Goal: Task Accomplishment & Management: Manage account settings

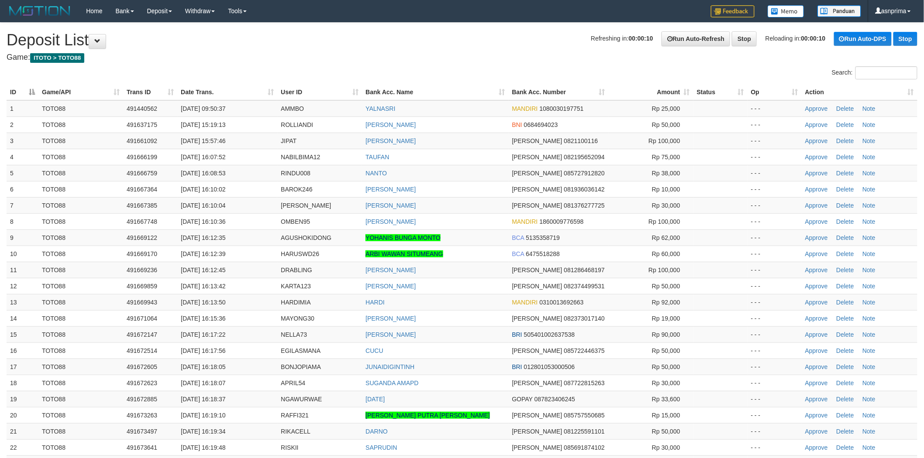
click at [465, 61] on h4 "Game: ITOTO > TOTO88" at bounding box center [462, 57] width 911 height 9
click at [812, 234] on link "Approve" at bounding box center [816, 237] width 23 height 7
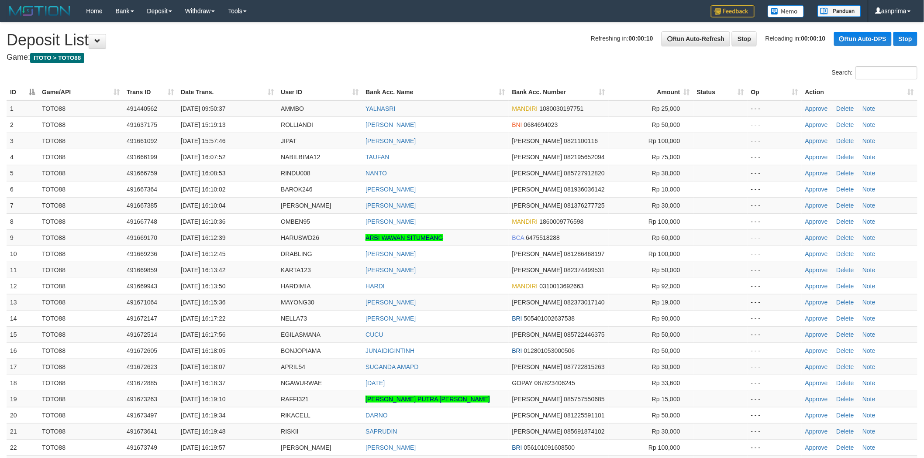
click at [485, 57] on h4 "Game: ITOTO > TOTO88" at bounding box center [462, 57] width 911 height 9
click at [812, 241] on td "Approve Delete Note" at bounding box center [860, 238] width 116 height 16
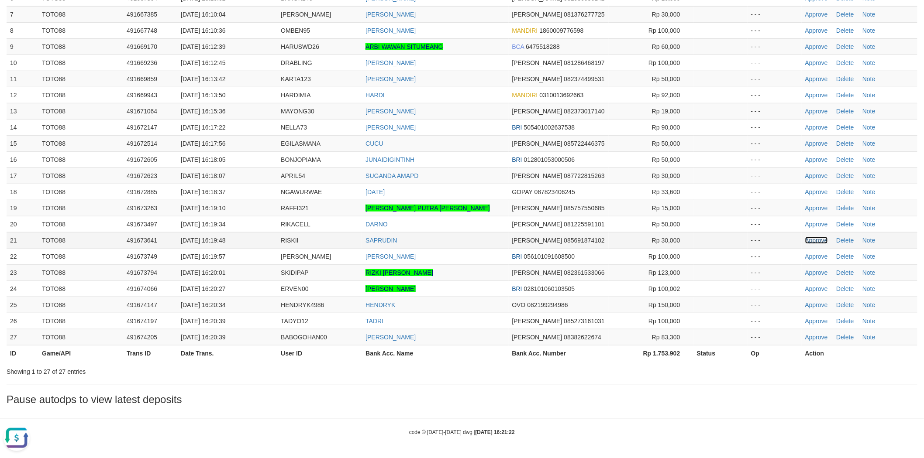
click at [814, 237] on link "Approve" at bounding box center [816, 240] width 23 height 7
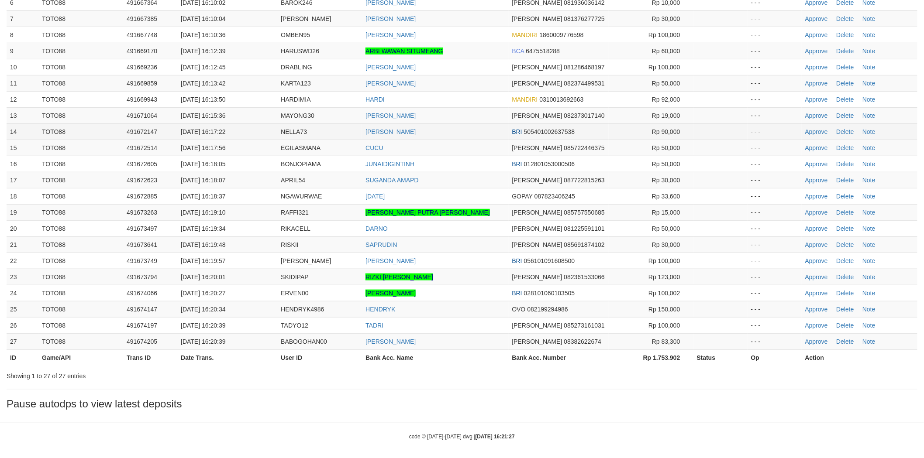
click at [454, 135] on td "[PERSON_NAME]" at bounding box center [435, 132] width 146 height 16
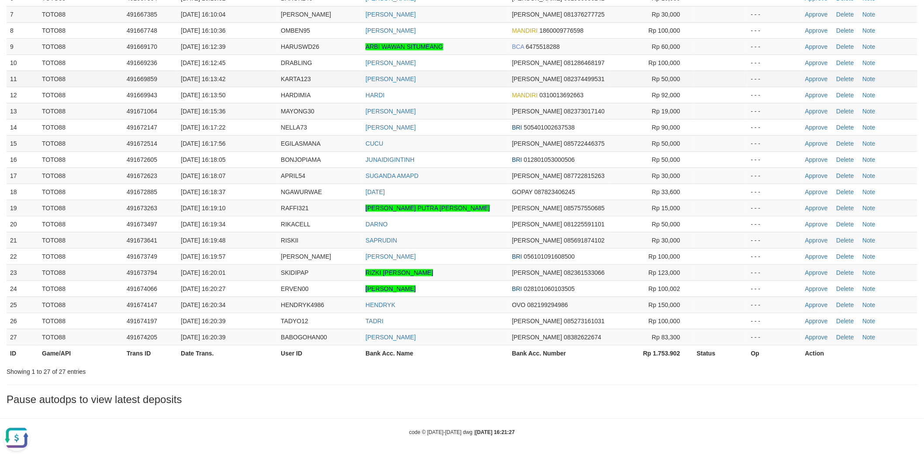
click at [480, 81] on td "[PERSON_NAME]" at bounding box center [435, 79] width 146 height 16
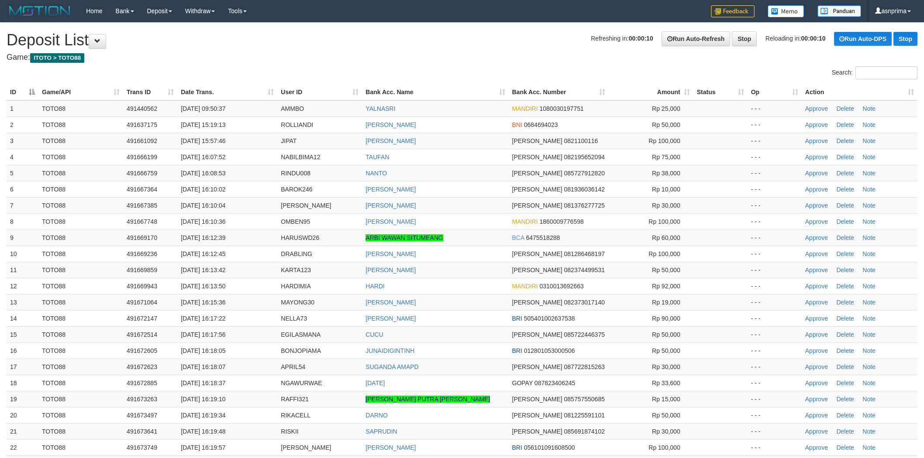
scroll to position [187, 0]
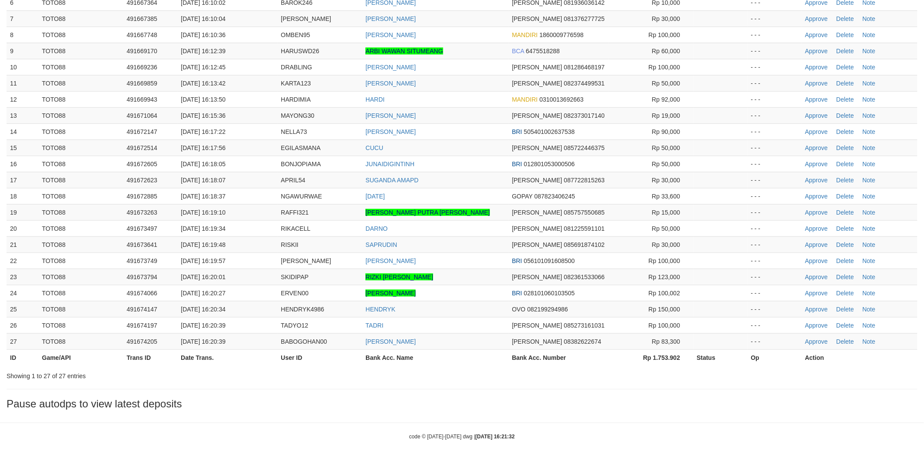
click at [481, 101] on td "HARDI" at bounding box center [435, 99] width 146 height 16
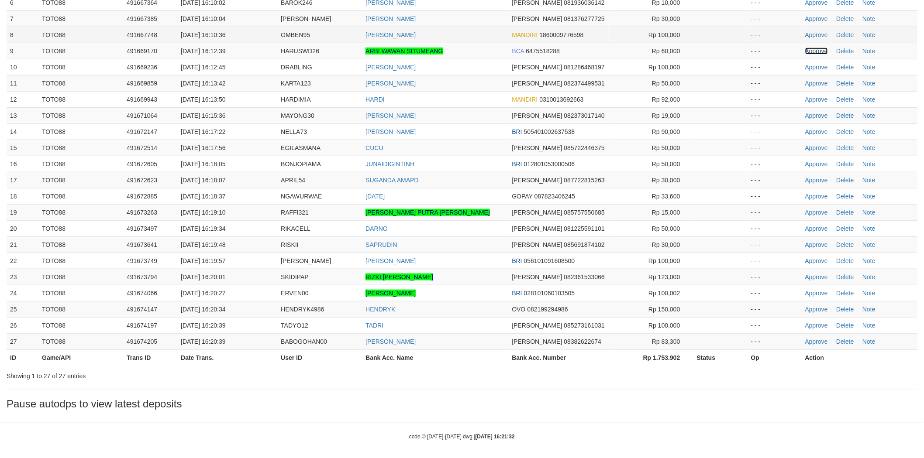
drag, startPoint x: 814, startPoint y: 49, endPoint x: 587, endPoint y: 29, distance: 227.9
click at [814, 49] on link "Approve" at bounding box center [816, 51] width 23 height 7
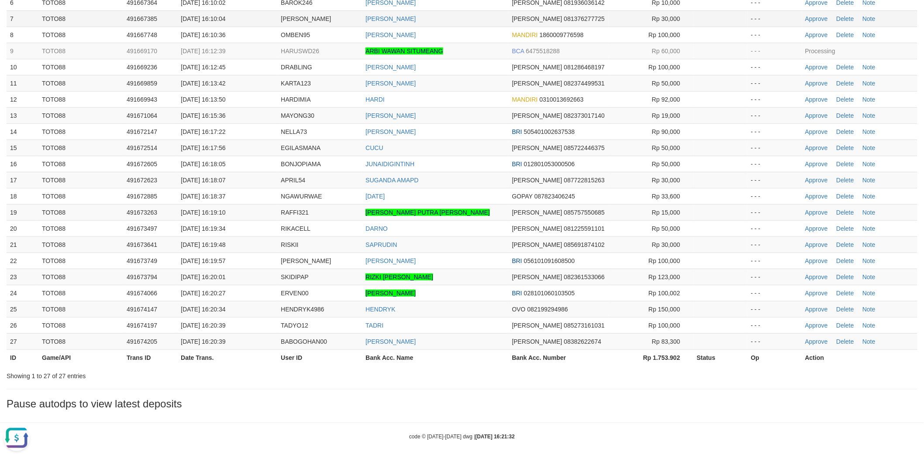
scroll to position [0, 0]
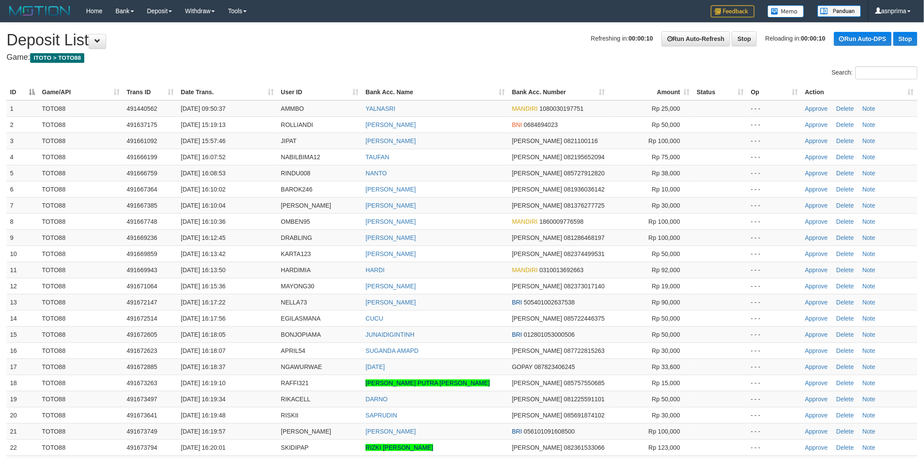
click at [466, 124] on td "ROLLI ANDI" at bounding box center [435, 125] width 146 height 16
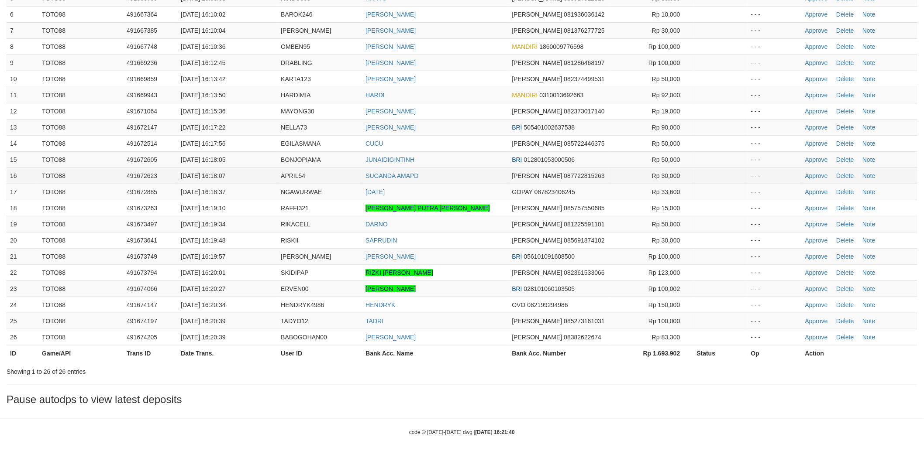
click at [480, 178] on td "SUGANDA AMAPD" at bounding box center [435, 176] width 146 height 16
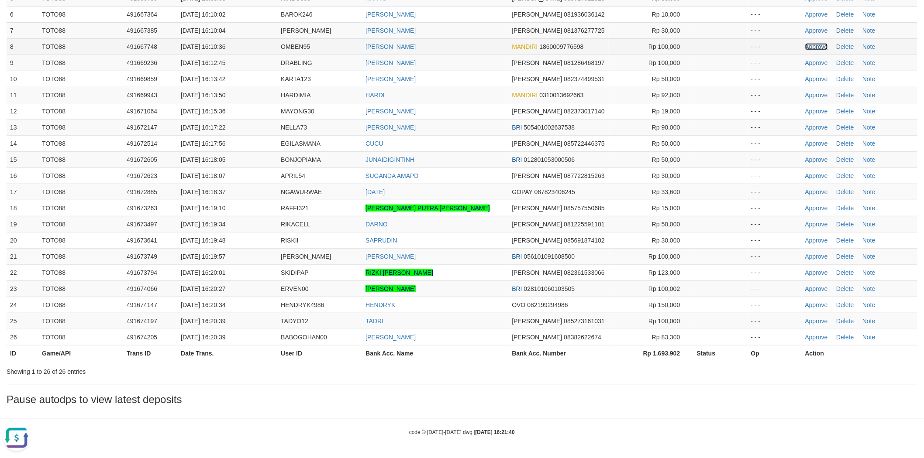
click at [813, 45] on link "Approve" at bounding box center [816, 46] width 23 height 7
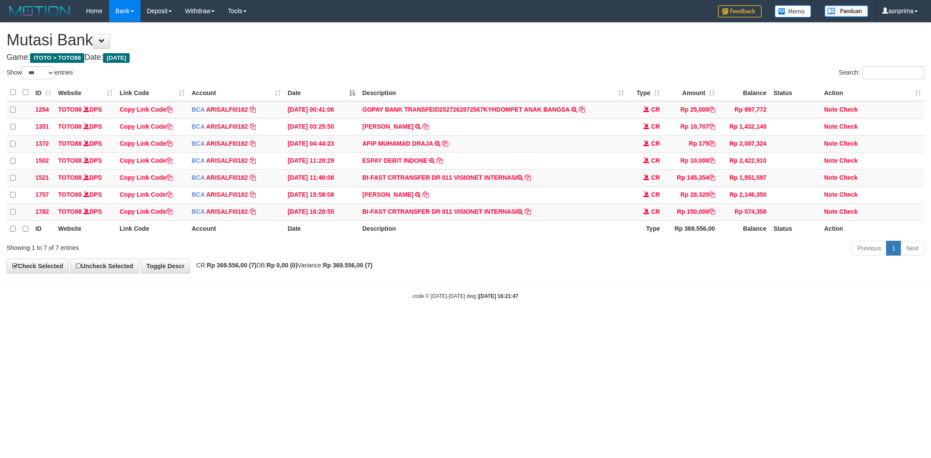
select select "***"
click at [531, 214] on icon at bounding box center [528, 211] width 6 height 6
click at [525, 322] on html "Toggle navigation Home Bank Account List Load By Website Group [ITOTO] TOTO88 B…" at bounding box center [465, 161] width 931 height 322
click at [228, 322] on html "Toggle navigation Home Bank Account List Load By Website Group [ITOTO] TOTO88 B…" at bounding box center [465, 161] width 931 height 322
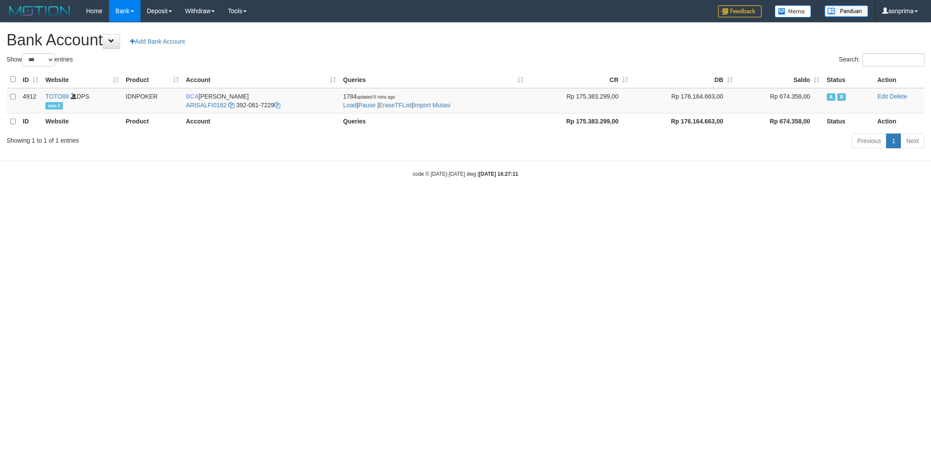
select select "***"
click at [448, 106] on link "Import Mutasi" at bounding box center [431, 105] width 37 height 7
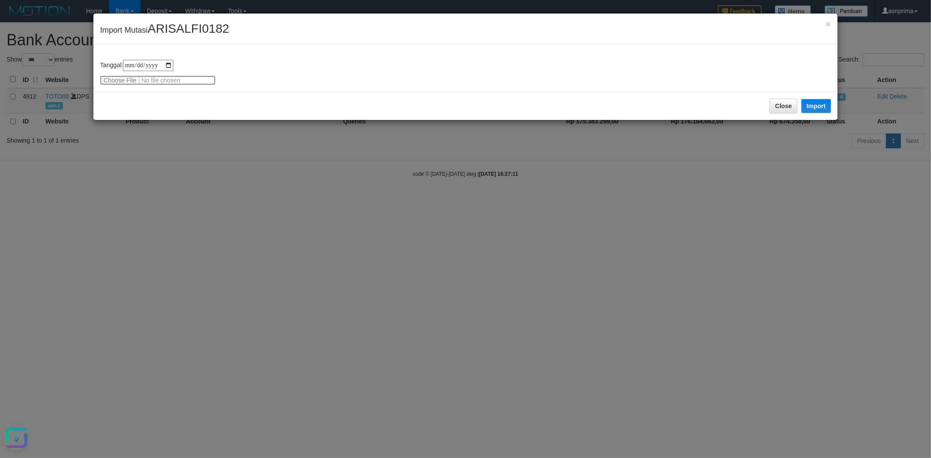
click at [118, 82] on input "file" at bounding box center [158, 81] width 116 height 10
type input "**********"
click at [819, 108] on button "Import" at bounding box center [817, 106] width 30 height 14
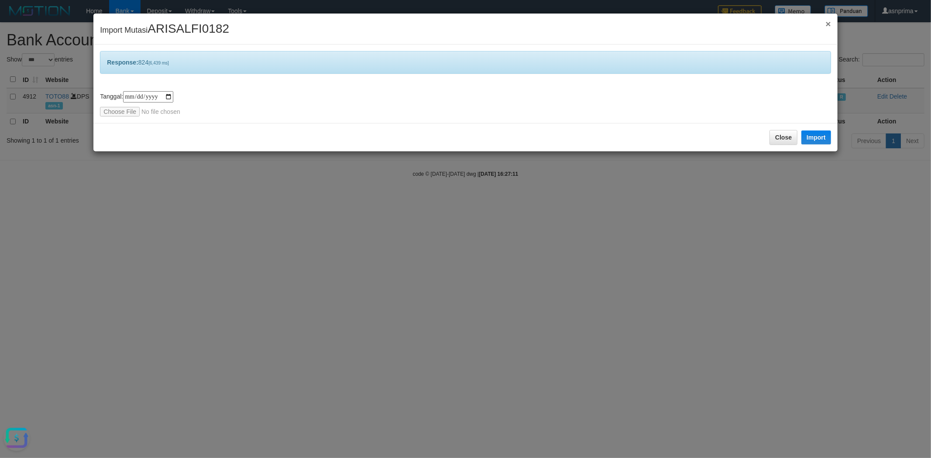
click at [830, 25] on span "×" at bounding box center [828, 24] width 5 height 10
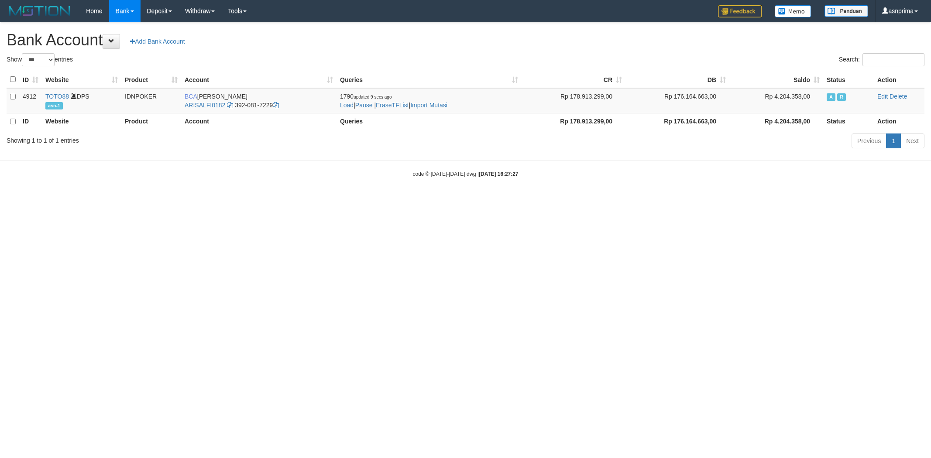
select select "***"
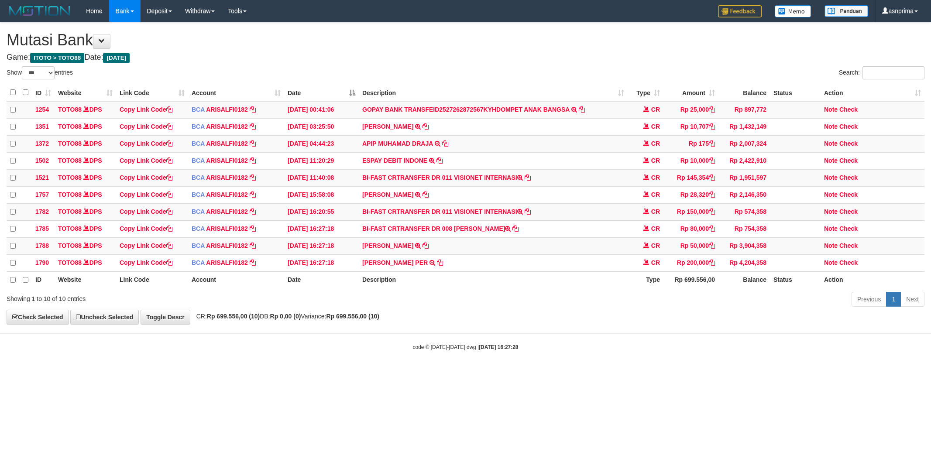
select select "***"
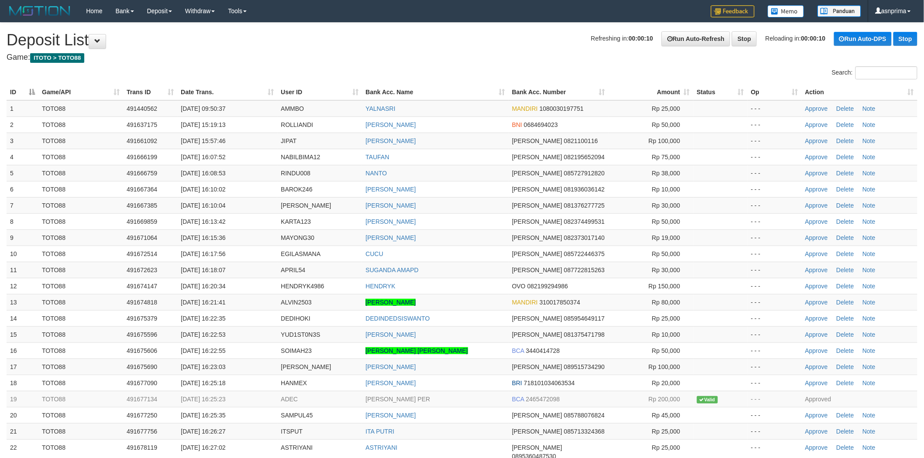
click at [907, 89] on th "Action" at bounding box center [860, 92] width 116 height 16
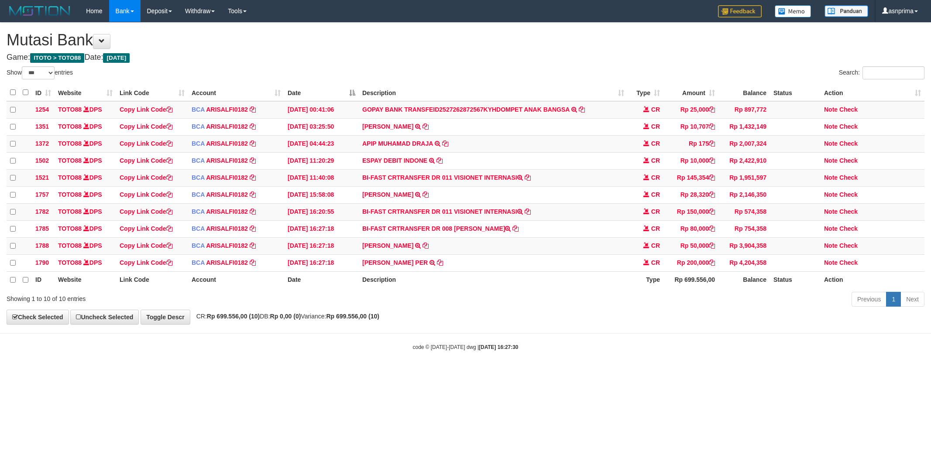
select select "***"
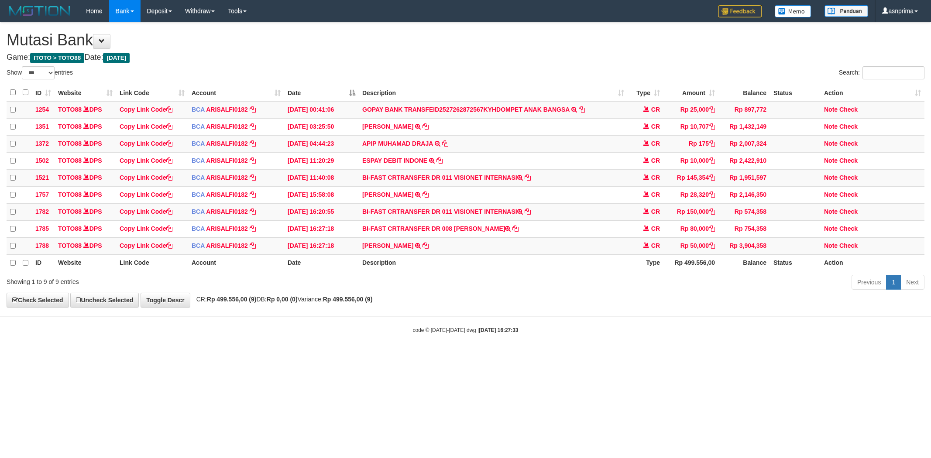
select select "***"
click at [429, 248] on icon at bounding box center [426, 245] width 6 height 6
click at [850, 249] on link "Check" at bounding box center [849, 245] width 18 height 7
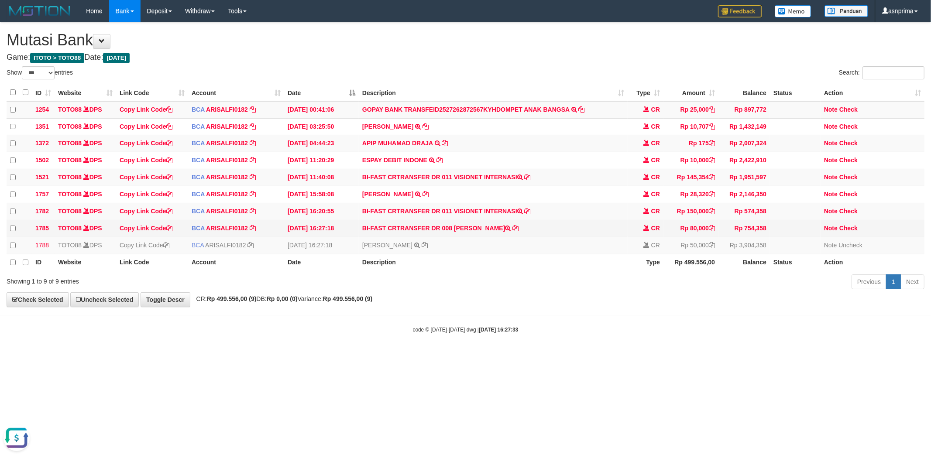
drag, startPoint x: 455, startPoint y: 232, endPoint x: 516, endPoint y: 236, distance: 60.8
click at [516, 236] on td "BI-FAST CRTRANSFER DR 008 ALVIN LUTFI PUTIRU" at bounding box center [493, 228] width 269 height 17
copy td "ALVIN LUTFI PUTIRU"
click at [849, 232] on link "Check" at bounding box center [849, 228] width 18 height 7
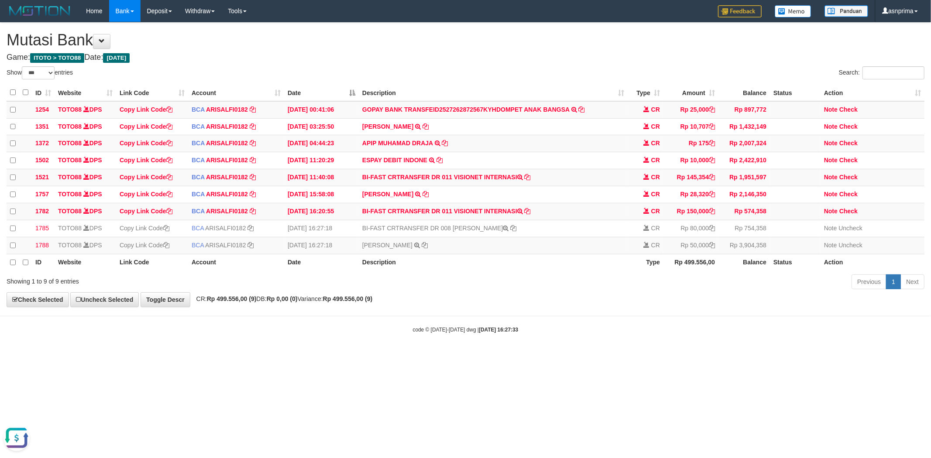
click at [492, 58] on h4 "Game: ITOTO > TOTO88 Date: Today" at bounding box center [466, 57] width 918 height 9
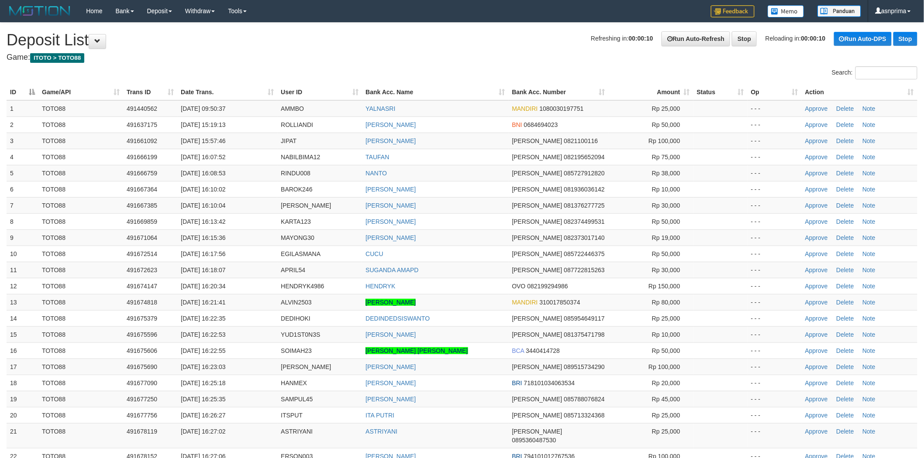
click at [453, 35] on h1 "Refreshing in: 00:00:10 Run Auto-Refresh Stop Reloading in: 00:00:10 Run Auto-D…" at bounding box center [462, 39] width 911 height 17
drag, startPoint x: 823, startPoint y: 348, endPoint x: 629, endPoint y: 232, distance: 225.5
click at [823, 348] on link "Approve" at bounding box center [816, 351] width 23 height 7
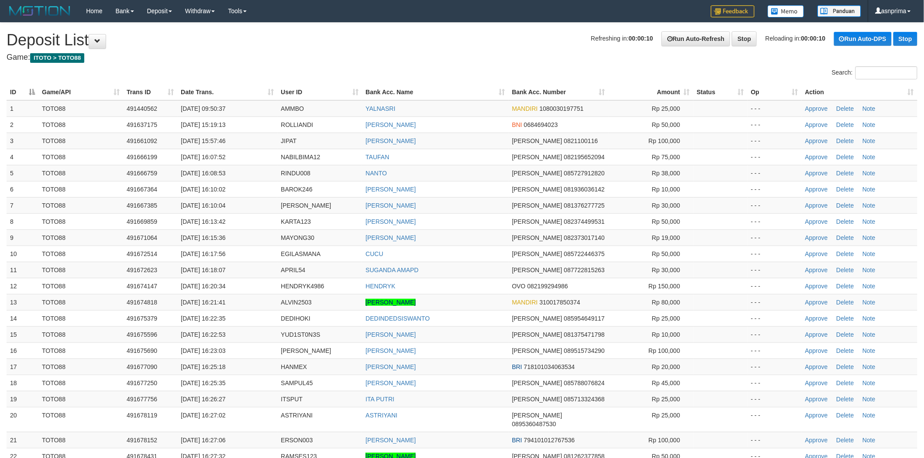
click at [486, 44] on h1 "Refreshing in: 00:00:10 Run Auto-Refresh Stop Reloading in: 00:00:10 Run Auto-D…" at bounding box center [462, 39] width 911 height 17
click at [809, 299] on link "Approve" at bounding box center [816, 302] width 23 height 7
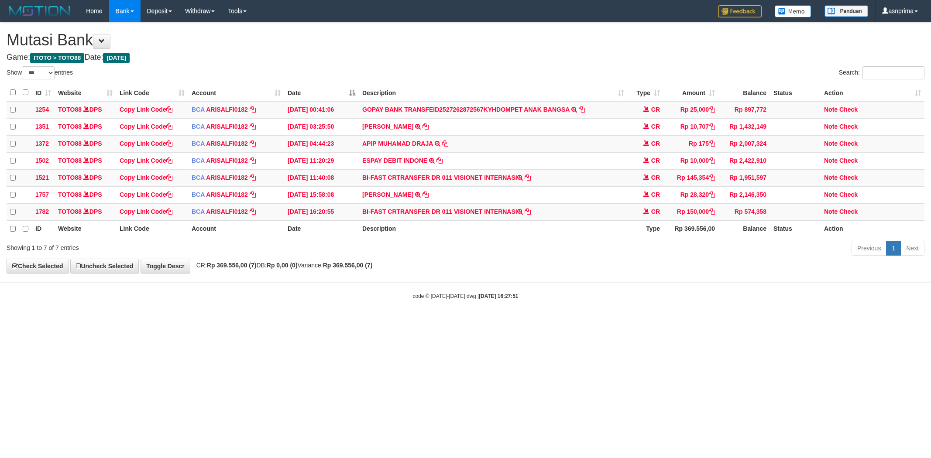
select select "***"
click at [849, 215] on link "Check" at bounding box center [849, 211] width 18 height 7
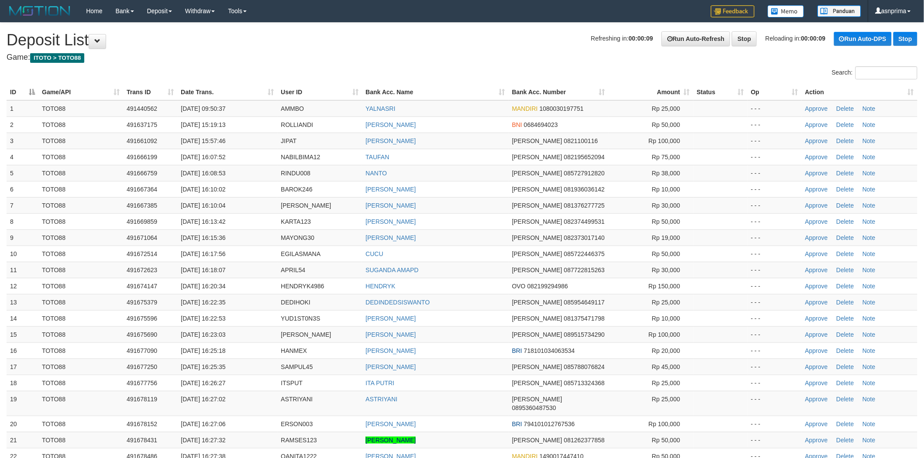
click at [425, 43] on h1 "Refreshing in: 00:00:09 Run Auto-Refresh Stop Reloading in: 00:00:09 Run Auto-D…" at bounding box center [462, 39] width 911 height 17
click at [439, 41] on h1 "Refreshing in: 00:00:10 Run Auto-Refresh Stop Reloading in: 00:00:10 Run Auto-D…" at bounding box center [462, 39] width 911 height 17
click at [468, 45] on h1 "Refreshing in: 00:00:10 Run Auto-Refresh Stop Reloading in: 00:00:10 Run Auto-D…" at bounding box center [462, 39] width 911 height 17
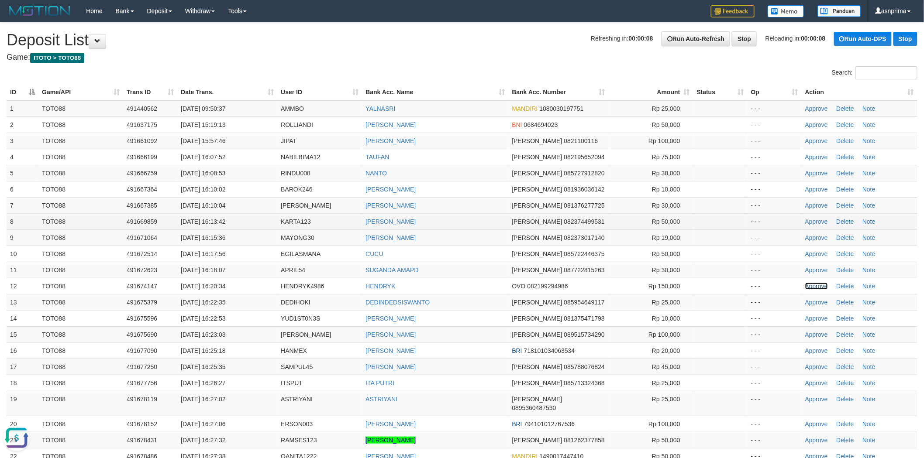
drag, startPoint x: 815, startPoint y: 287, endPoint x: 663, endPoint y: 219, distance: 166.7
click at [815, 287] on link "Approve" at bounding box center [816, 286] width 23 height 7
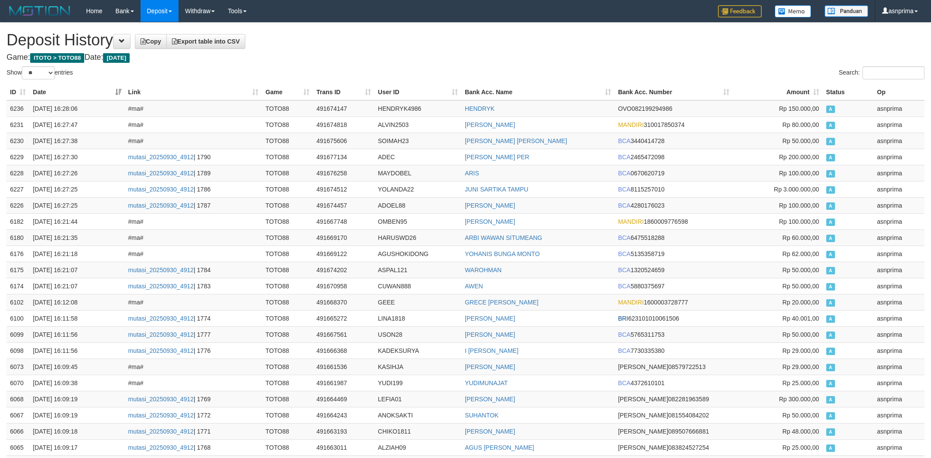
select select "**"
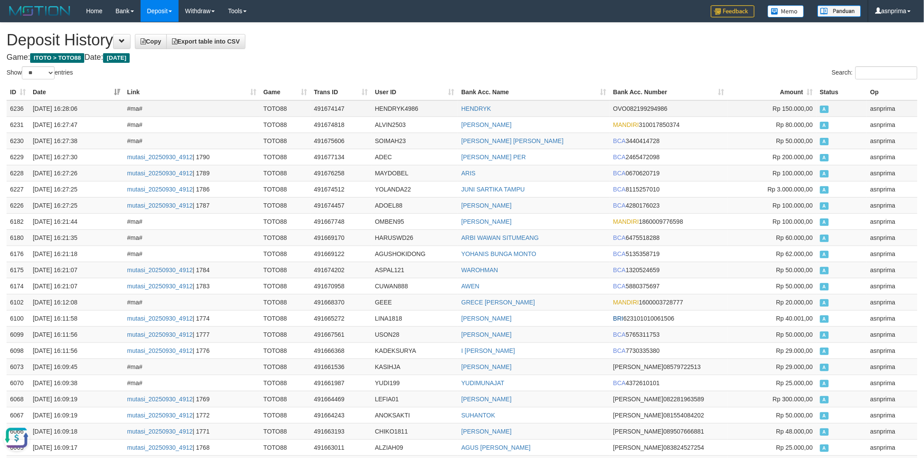
click at [10, 107] on td "6236" at bounding box center [18, 108] width 23 height 17
click at [9, 106] on td "6236" at bounding box center [18, 108] width 23 height 17
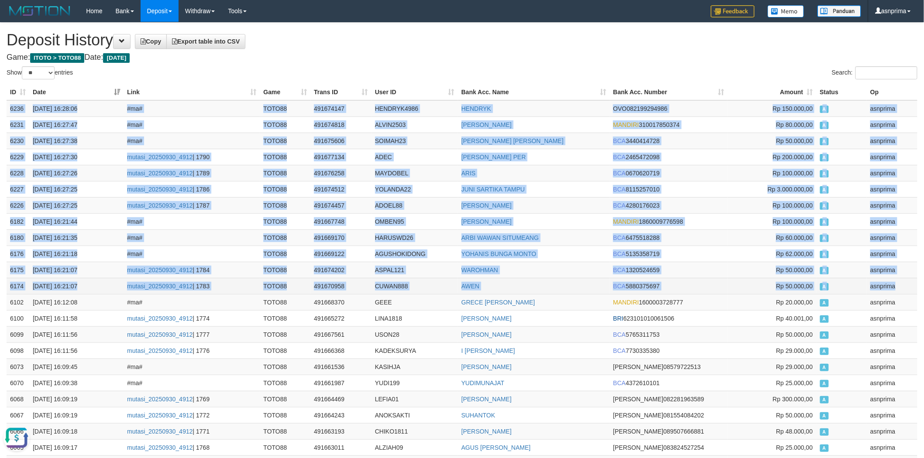
click at [894, 293] on td "asnprima" at bounding box center [892, 286] width 51 height 16
copy tbody "6236 30/09/2025 16:28:06 #ma# TOTO88 491674147 HENDRYK4986 HENDRYK OVO 08219929…"
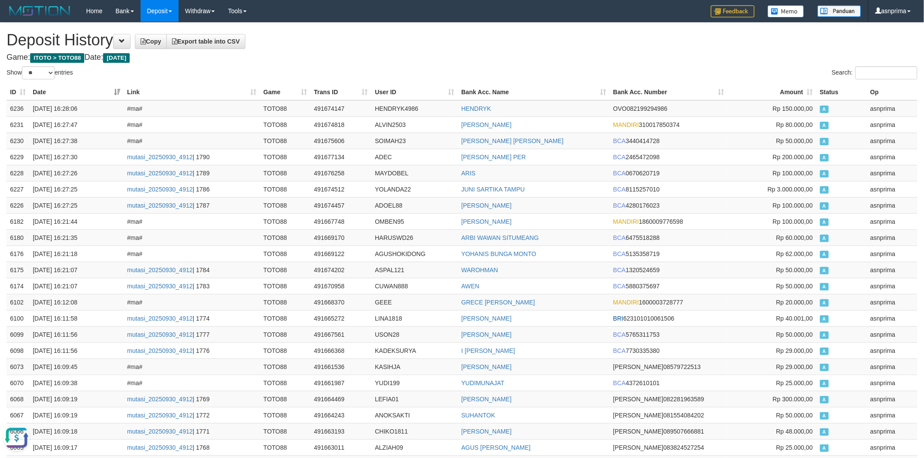
drag, startPoint x: 338, startPoint y: 49, endPoint x: 364, endPoint y: 32, distance: 31.1
click at [325, 108] on td "491674147" at bounding box center [340, 108] width 61 height 17
copy td "491674147"
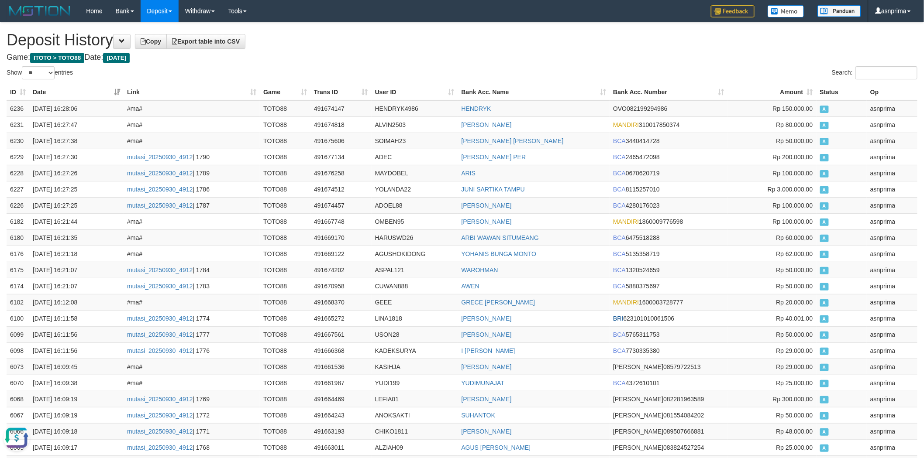
click at [429, 45] on h1 "Deposit History Copy Export table into CSV" at bounding box center [462, 39] width 911 height 17
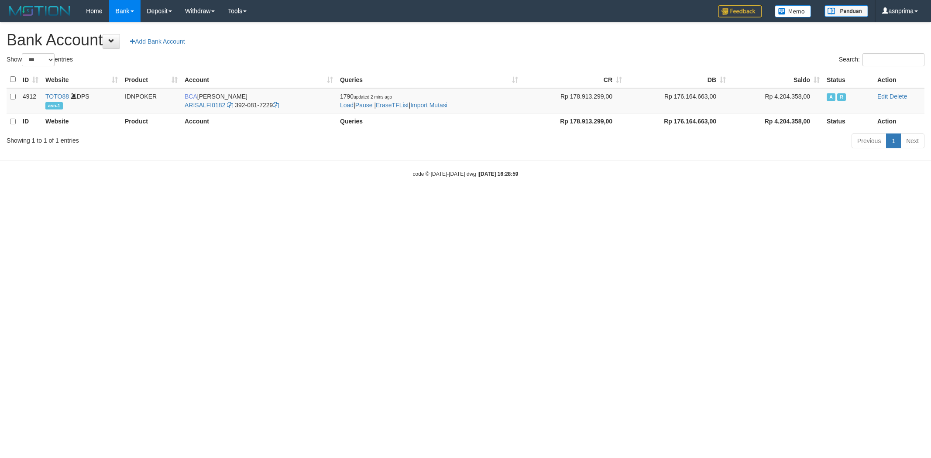
select select "***"
click at [445, 107] on link "Import Mutasi" at bounding box center [428, 105] width 37 height 7
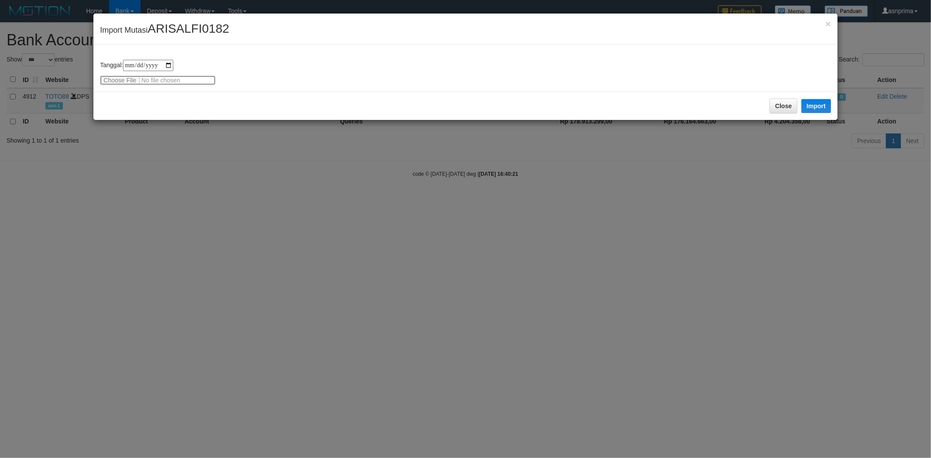
click at [127, 79] on input "file" at bounding box center [158, 81] width 116 height 10
type input "**********"
click at [816, 106] on button "Import" at bounding box center [817, 106] width 30 height 14
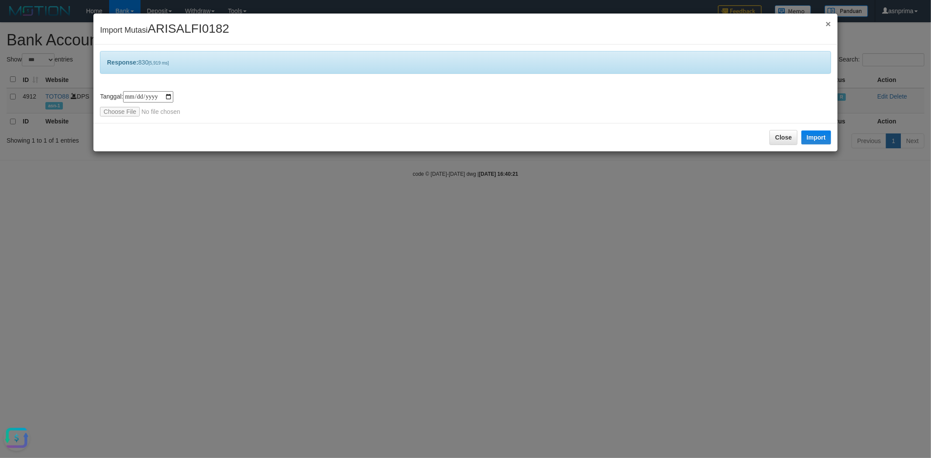
drag, startPoint x: 829, startPoint y: 24, endPoint x: 797, endPoint y: 31, distance: 32.7
click at [829, 24] on span "×" at bounding box center [828, 24] width 5 height 10
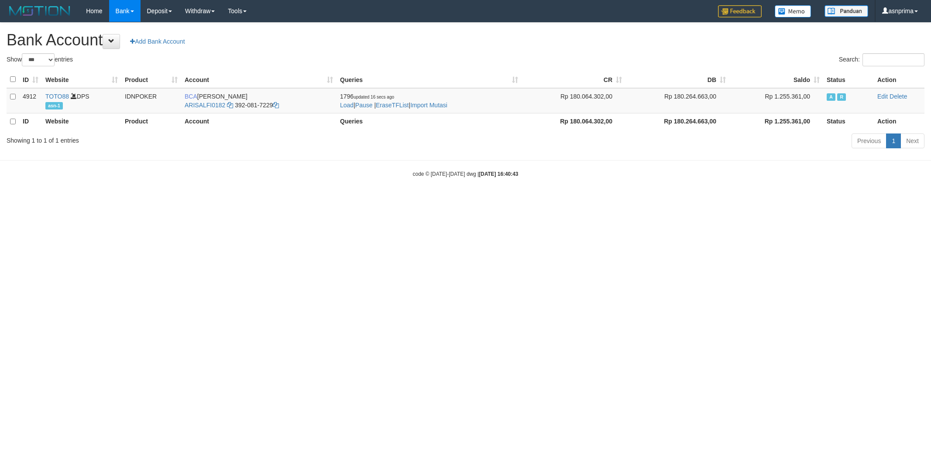
select select "***"
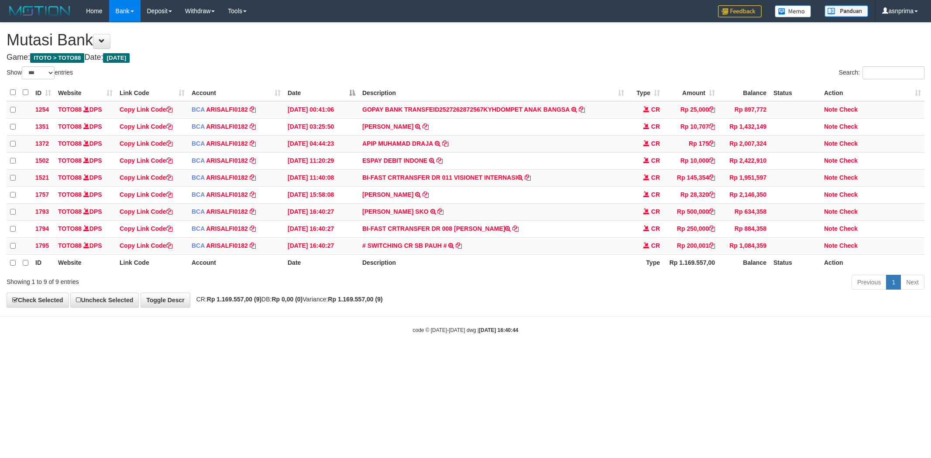
select select "***"
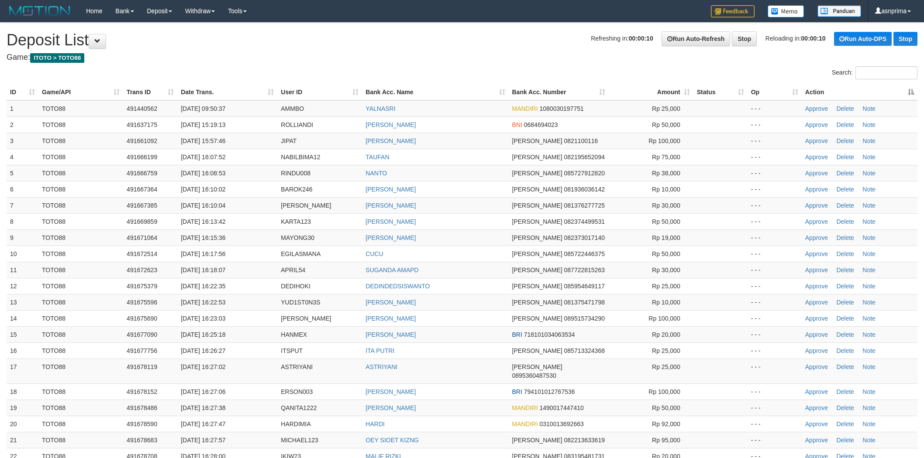
click at [911, 90] on th "Action" at bounding box center [860, 92] width 116 height 16
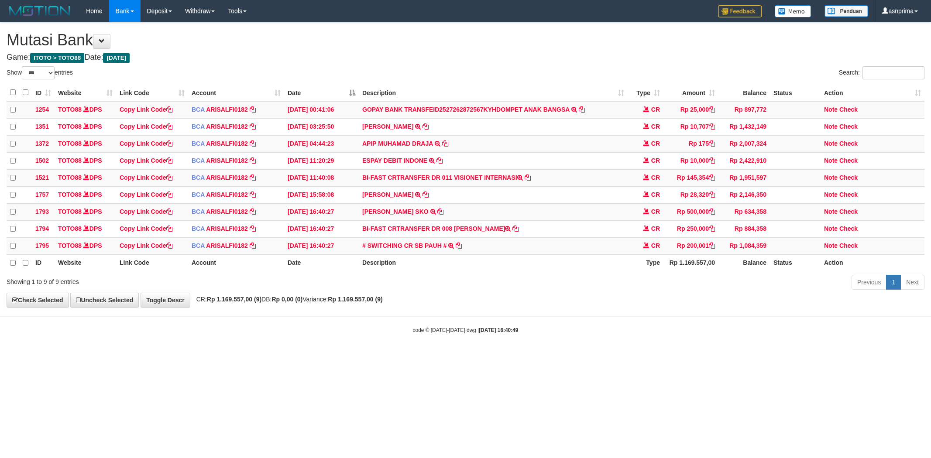
select select "***"
click at [402, 248] on link "# SWITCHING CR SB PAUH #" at bounding box center [404, 245] width 84 height 7
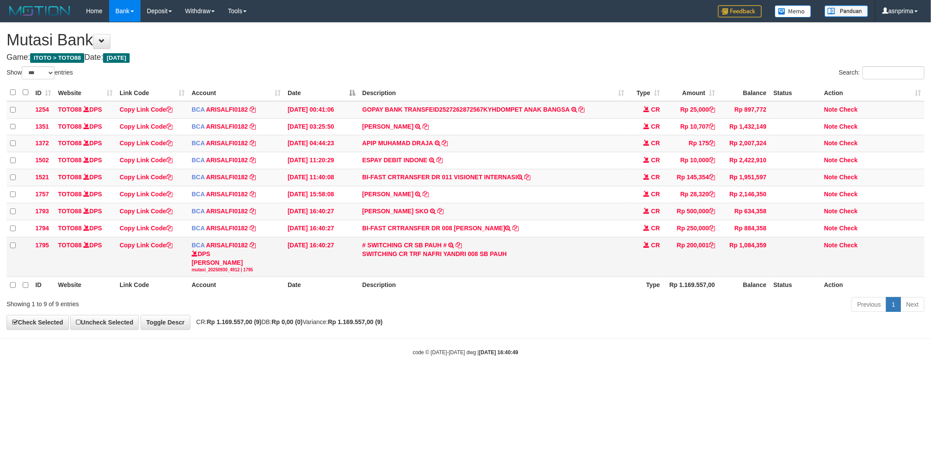
click at [498, 258] on div "SWITCHING CR TRF NAFRI YANDRI 008 SB PAUH" at bounding box center [493, 254] width 262 height 9
copy div "PAUH"
click at [714, 248] on icon at bounding box center [712, 245] width 6 height 6
drag, startPoint x: 847, startPoint y: 250, endPoint x: 746, endPoint y: 251, distance: 101.3
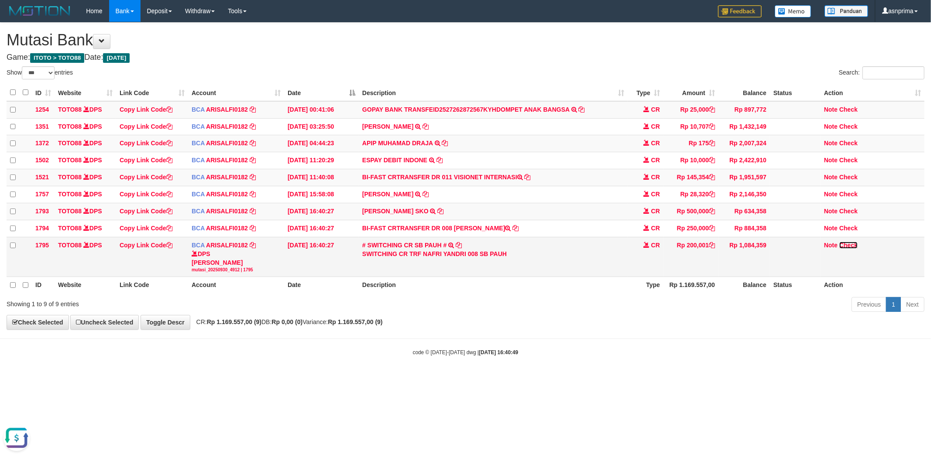
click at [847, 249] on link "Check" at bounding box center [849, 245] width 18 height 7
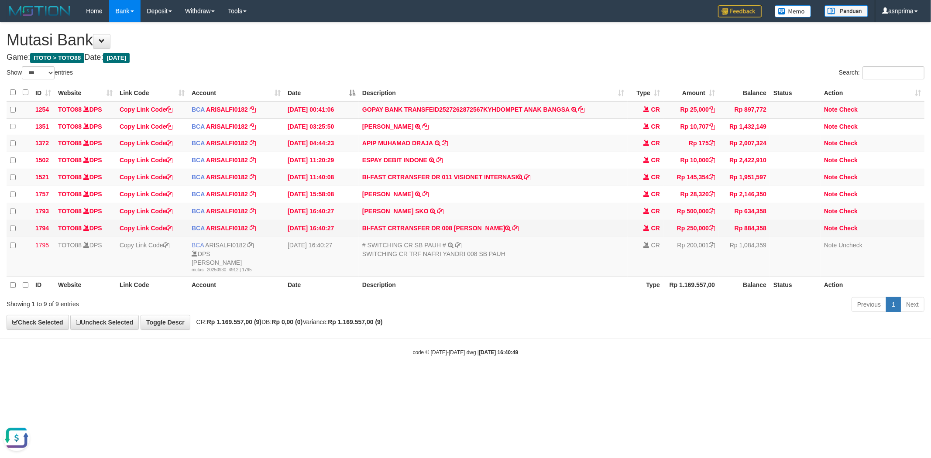
drag, startPoint x: 453, startPoint y: 233, endPoint x: 503, endPoint y: 230, distance: 50.3
click at [503, 230] on td "BI-FAST CRTRANSFER DR 008 [PERSON_NAME]" at bounding box center [493, 228] width 269 height 17
copy td "RIDWAN RASYID"
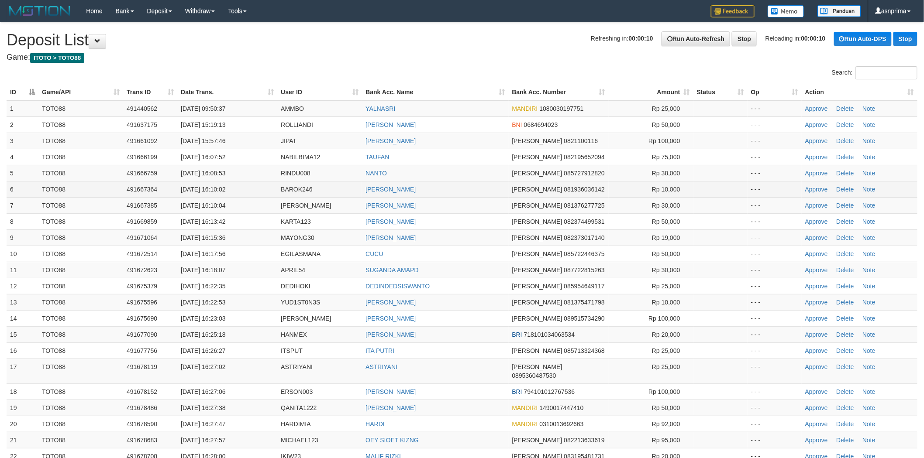
click at [446, 184] on td "[PERSON_NAME]" at bounding box center [435, 189] width 146 height 16
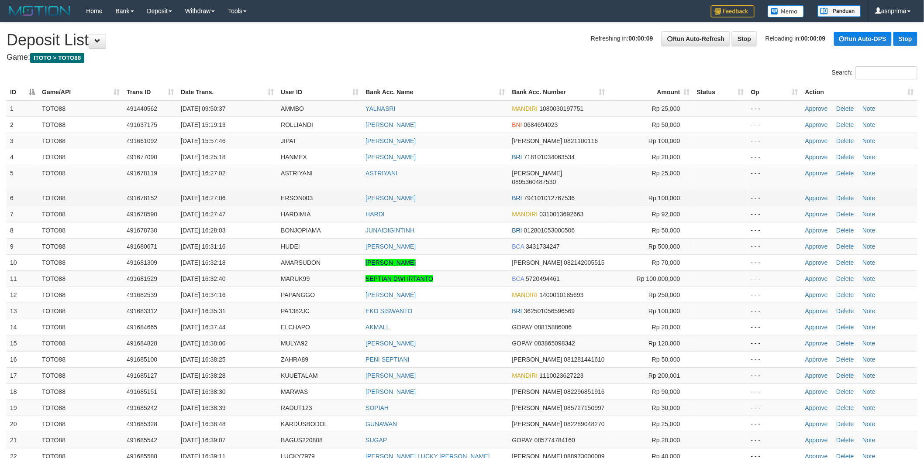
click at [470, 190] on td "[PERSON_NAME]" at bounding box center [435, 198] width 146 height 16
click at [455, 190] on td "ERSON MIRIN" at bounding box center [435, 198] width 146 height 16
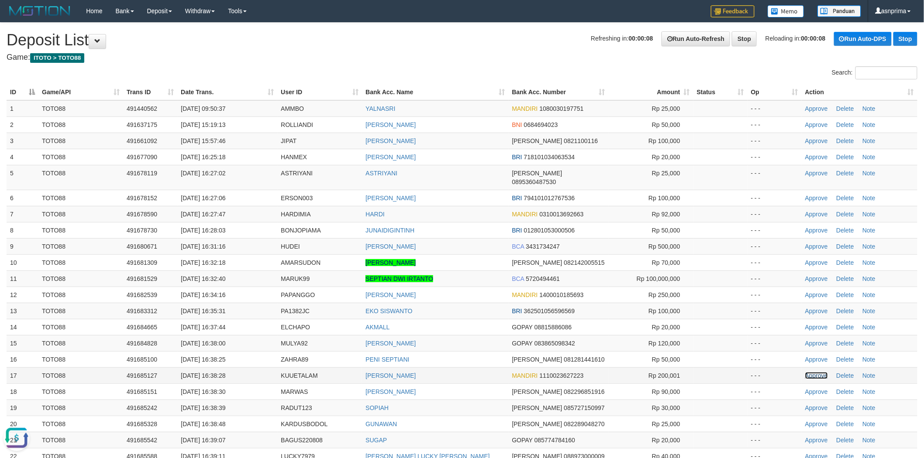
click at [808, 372] on link "Approve" at bounding box center [816, 375] width 23 height 7
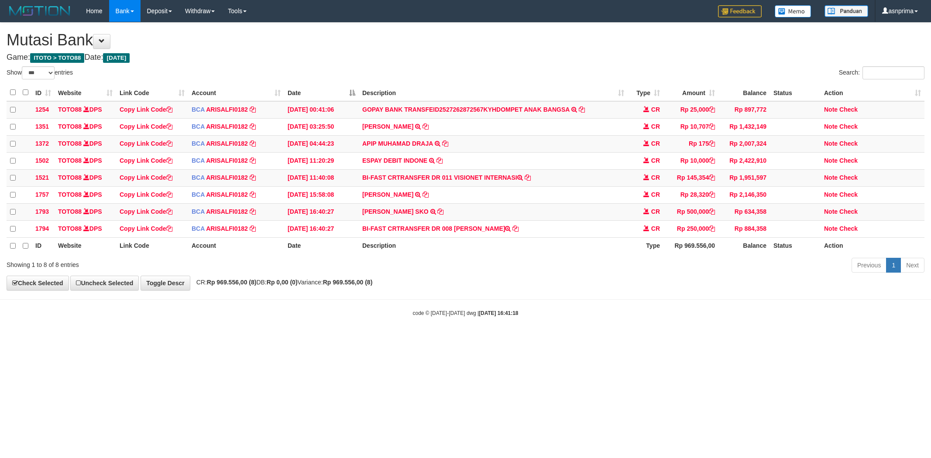
select select "***"
click at [500, 48] on h1 "Mutasi Bank" at bounding box center [466, 39] width 918 height 17
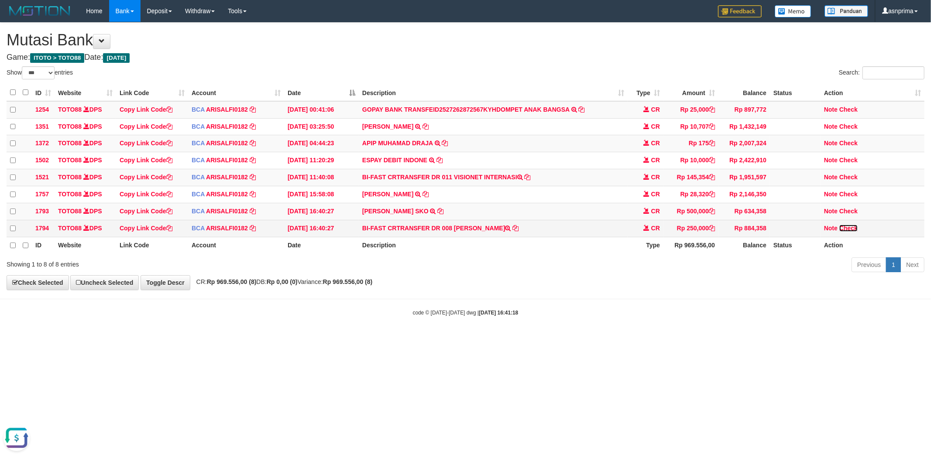
click at [849, 232] on link "Check" at bounding box center [849, 228] width 18 height 7
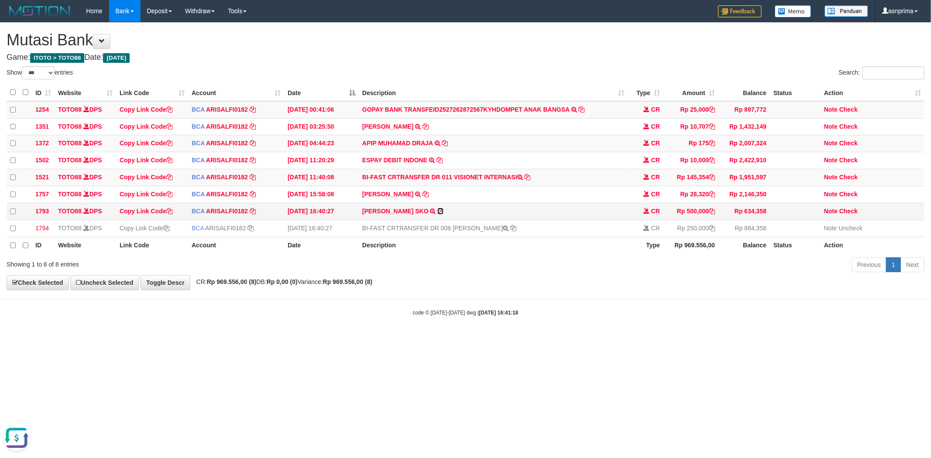
click at [444, 212] on icon at bounding box center [440, 211] width 6 height 6
click at [444, 214] on icon at bounding box center [440, 211] width 6 height 6
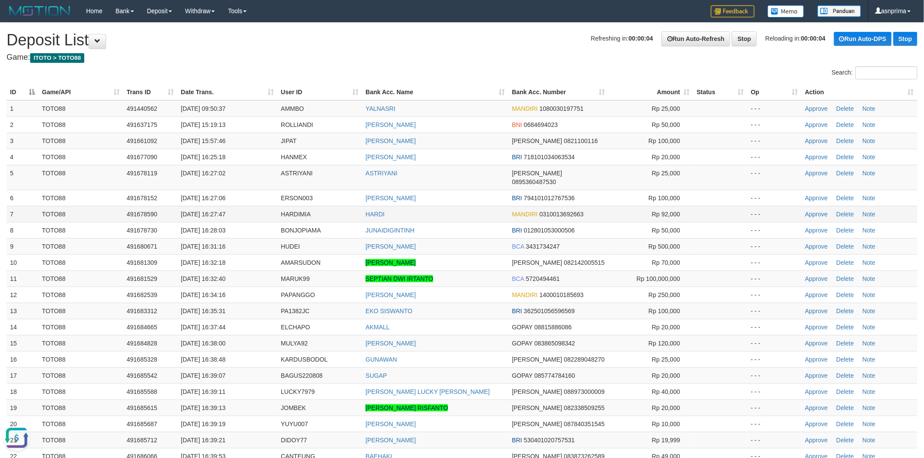
click at [460, 206] on td "HARDI" at bounding box center [435, 214] width 146 height 16
drag, startPoint x: 811, startPoint y: 286, endPoint x: 806, endPoint y: 281, distance: 7.1
click at [811, 292] on link "Approve" at bounding box center [816, 295] width 23 height 7
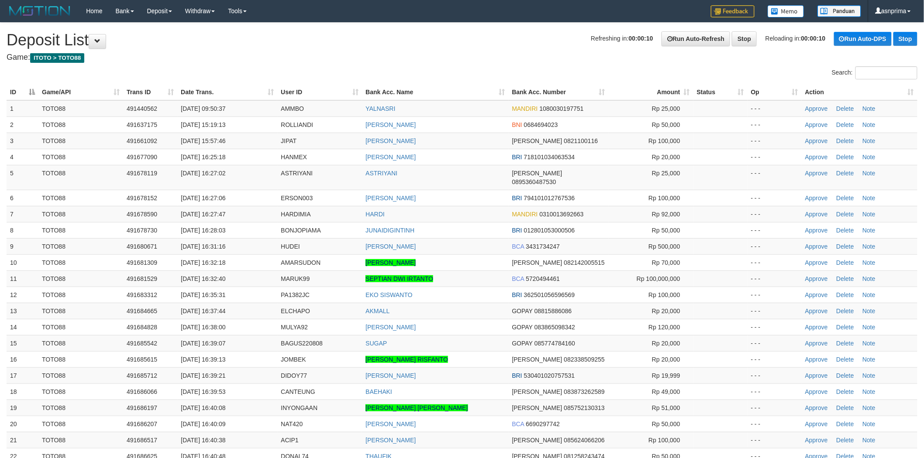
click at [476, 176] on td "ASTRIYANI" at bounding box center [435, 177] width 146 height 25
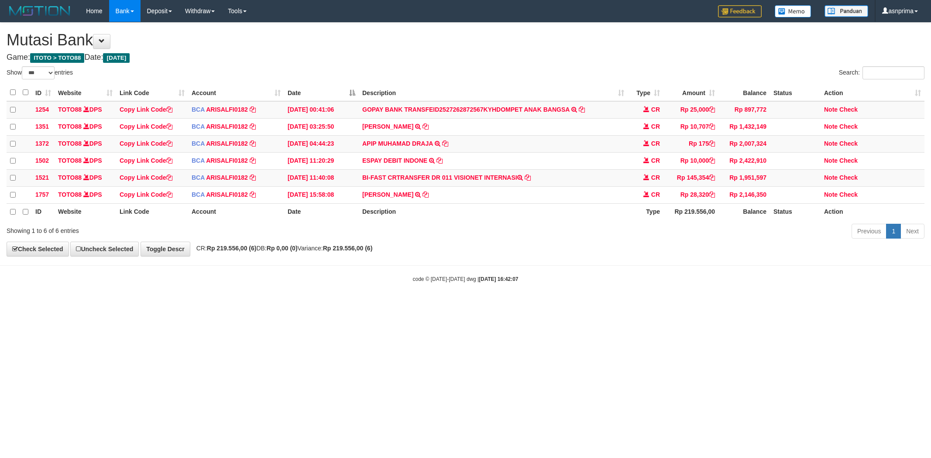
select select "***"
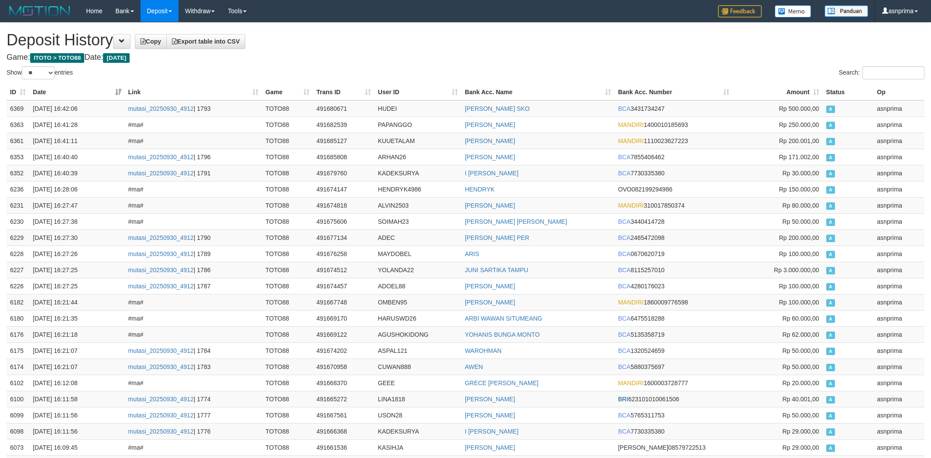
select select "**"
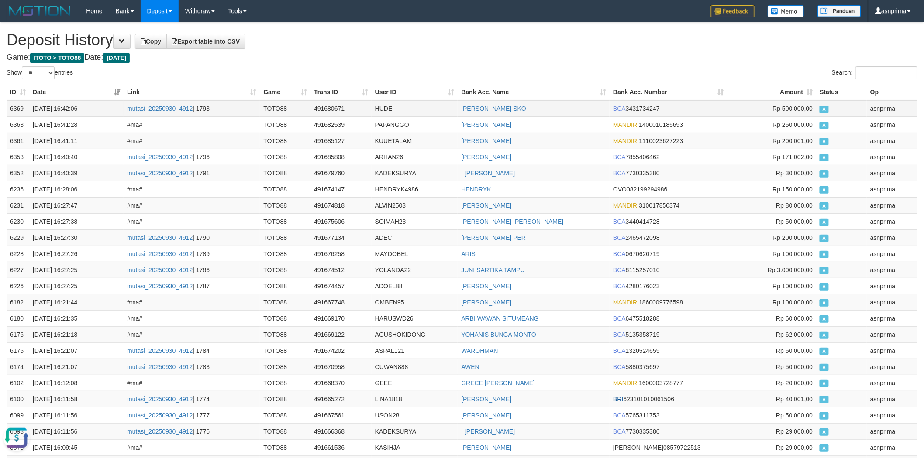
click at [9, 105] on td "6369" at bounding box center [18, 108] width 23 height 17
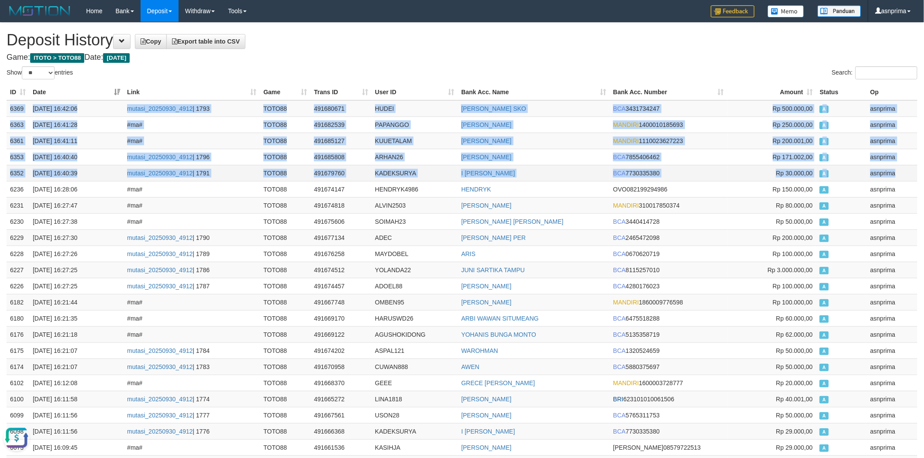
click at [901, 174] on td "asnprima" at bounding box center [892, 173] width 51 height 16
copy tbody "6369 30/09/2025 16:42:06 mutasi_20250930_4912 | 1793 TOTO88 491680671 HUDEI MUH…"
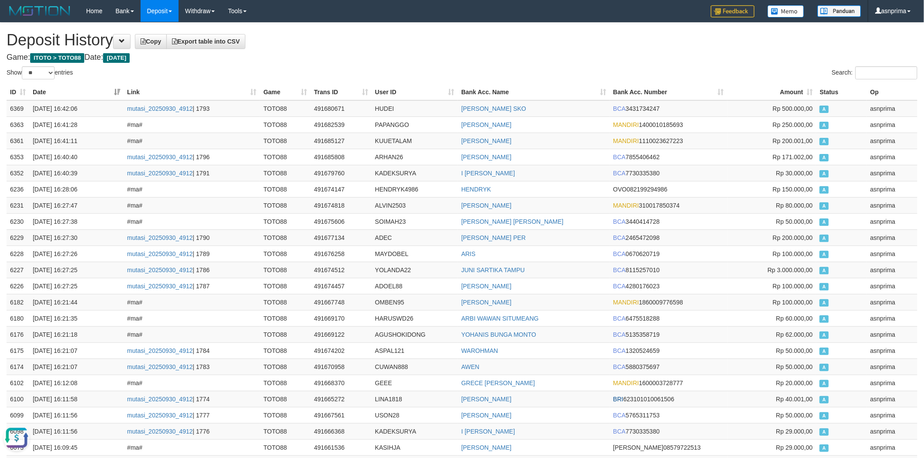
drag, startPoint x: 430, startPoint y: 64, endPoint x: 516, endPoint y: 37, distance: 90.3
click at [337, 107] on td "491680671" at bounding box center [340, 108] width 61 height 17
copy td "491680671"
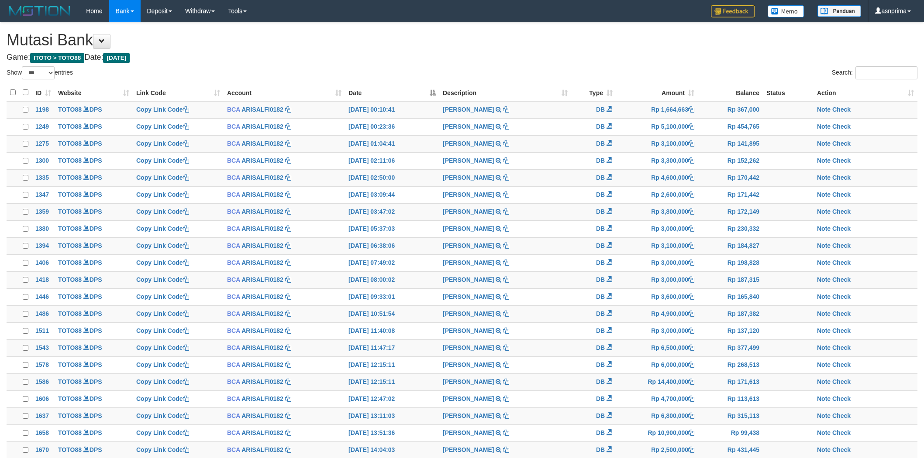
select select "***"
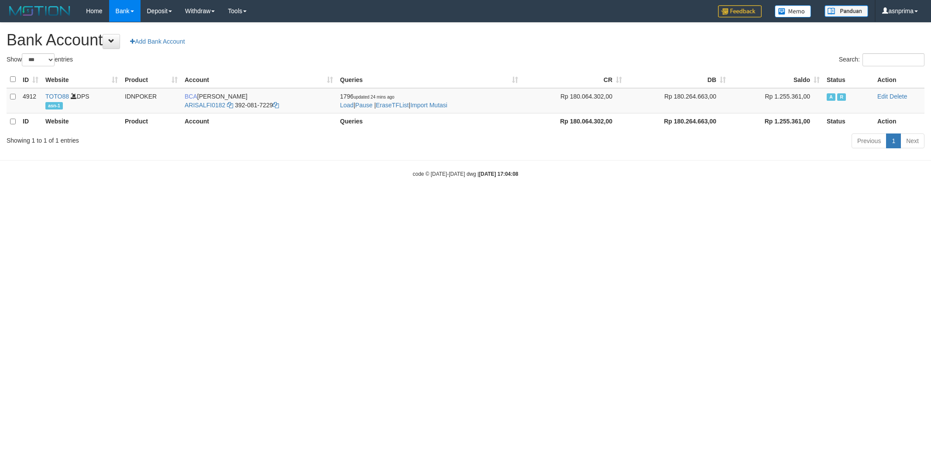
select select "***"
click at [432, 105] on link "Import Mutasi" at bounding box center [428, 105] width 37 height 7
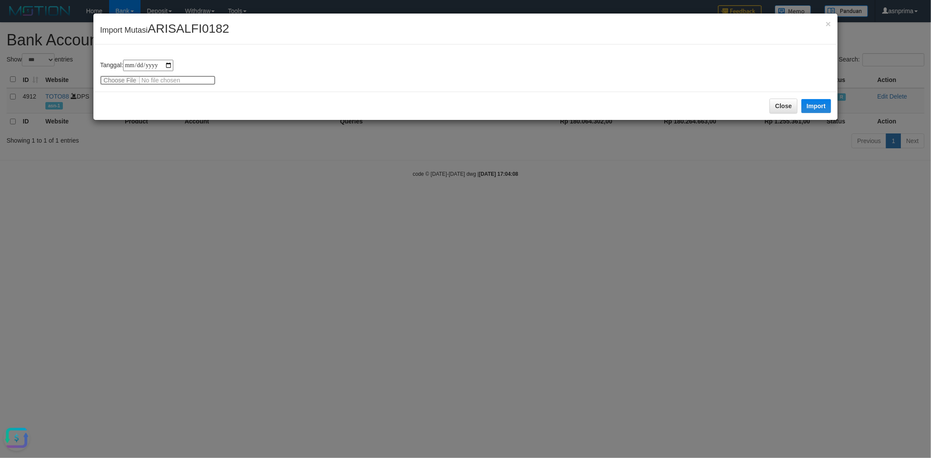
click at [123, 76] on input "file" at bounding box center [158, 81] width 116 height 10
type input "**********"
click at [823, 106] on button "Import" at bounding box center [817, 106] width 30 height 14
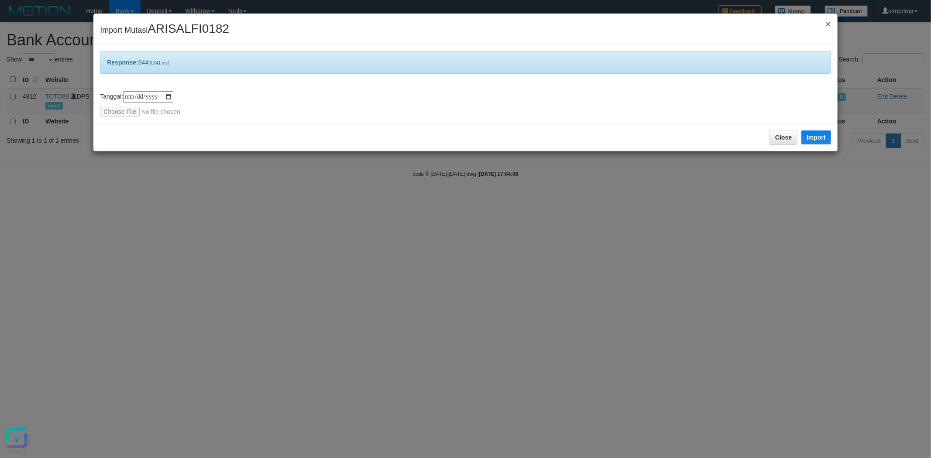
click at [829, 23] on span "×" at bounding box center [828, 24] width 5 height 10
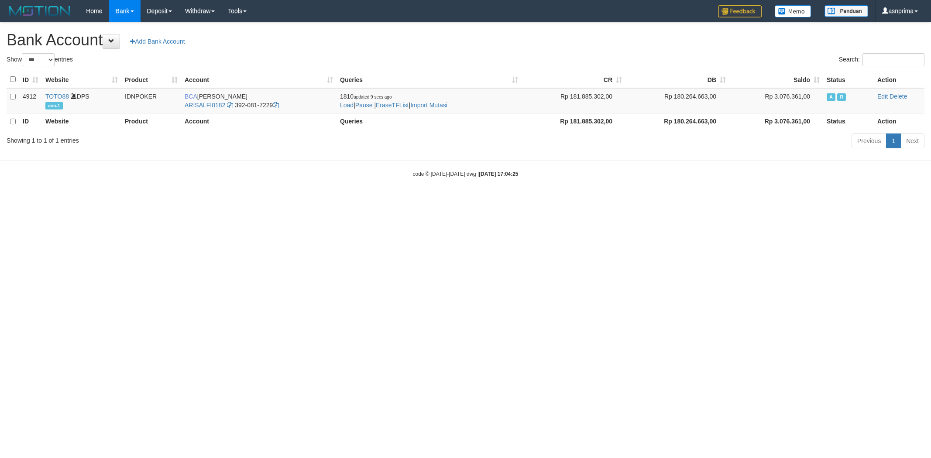
select select "***"
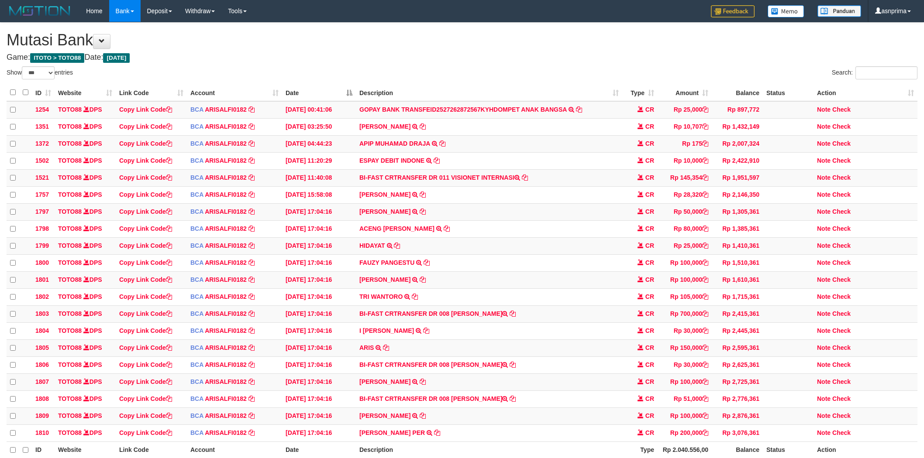
select select "***"
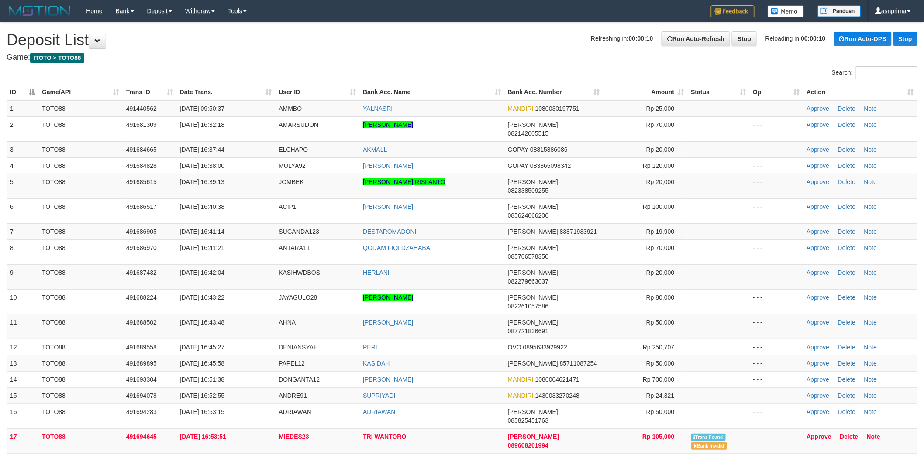
click at [911, 93] on th "Action" at bounding box center [860, 92] width 114 height 16
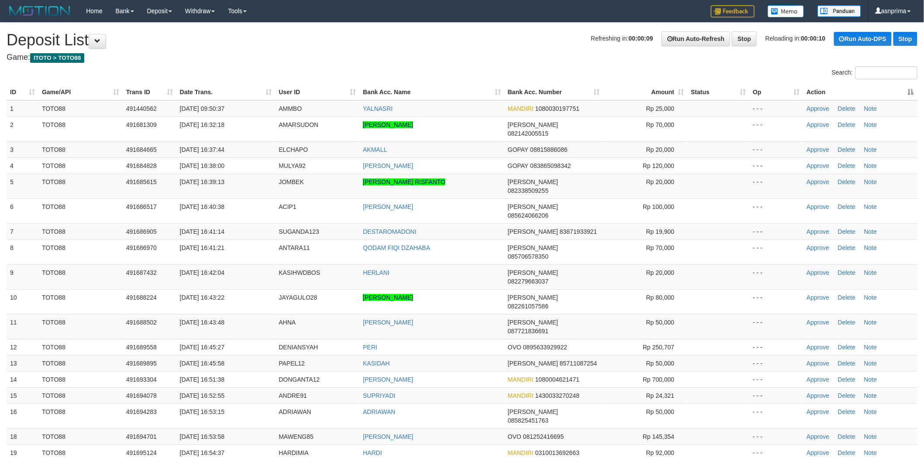
click at [911, 93] on th "Action" at bounding box center [860, 92] width 114 height 16
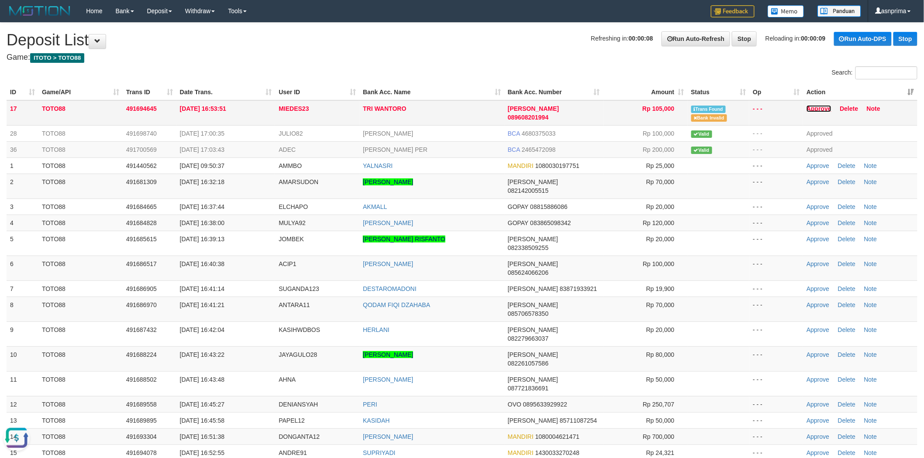
click at [818, 107] on link "Approve" at bounding box center [818, 108] width 25 height 7
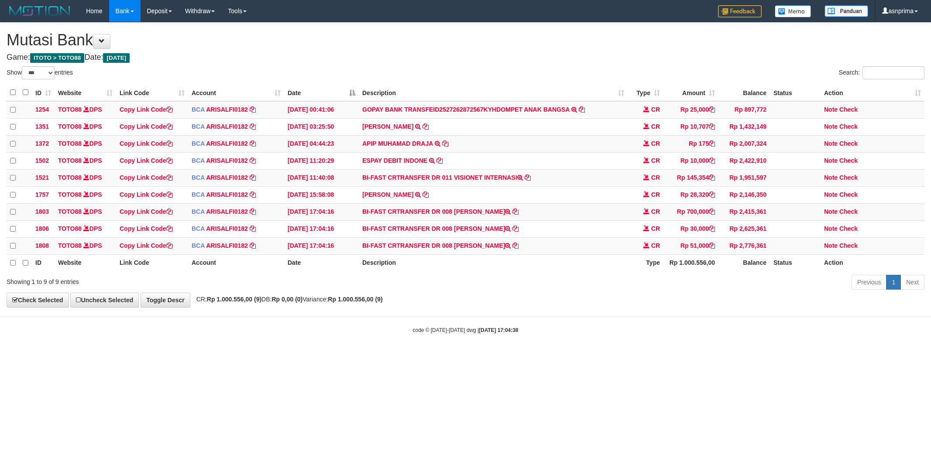
select select "***"
drag, startPoint x: 455, startPoint y: 251, endPoint x: 517, endPoint y: 251, distance: 61.6
click at [517, 251] on td "BI-FAST CRTRANSFER DR 008 CARLOS MASTARAM" at bounding box center [493, 245] width 269 height 17
copy td "[PERSON_NAME]"
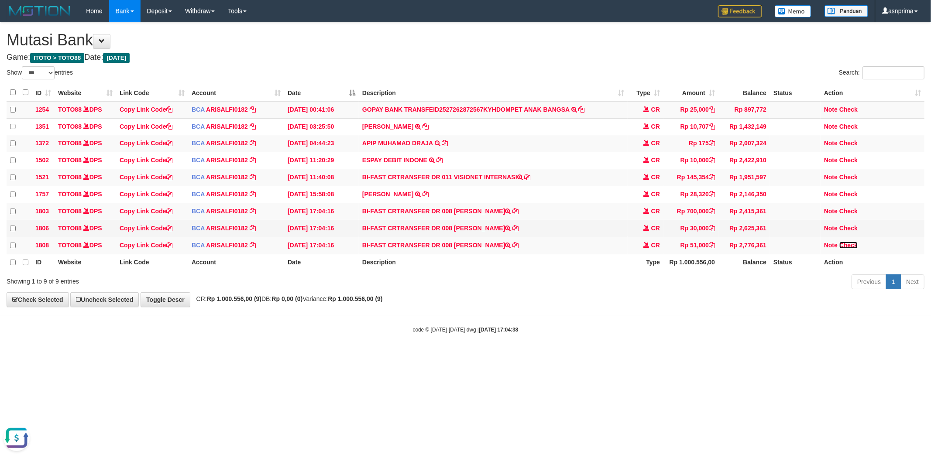
drag, startPoint x: 853, startPoint y: 252, endPoint x: 762, endPoint y: 239, distance: 91.3
click at [853, 249] on link "Check" at bounding box center [849, 245] width 18 height 7
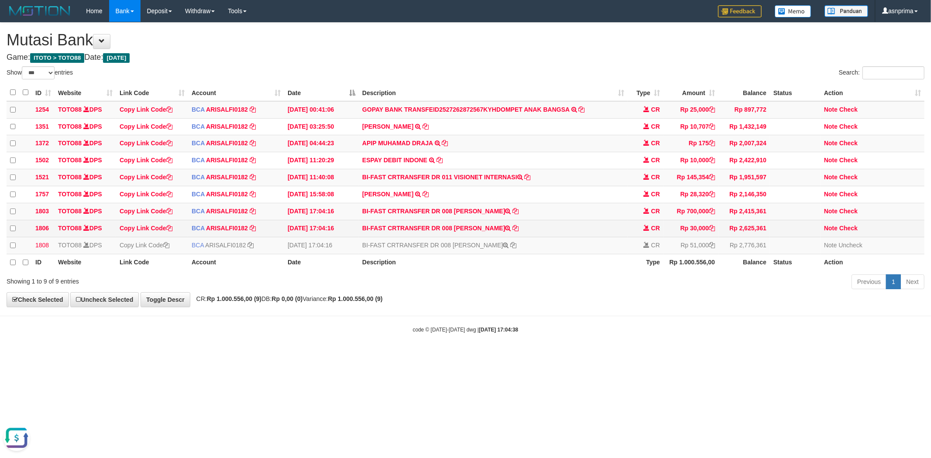
drag, startPoint x: 454, startPoint y: 231, endPoint x: 499, endPoint y: 233, distance: 44.6
click at [499, 233] on td "BI-FAST CRTRANSFER DR 008 ZAINAL ABIDIN" at bounding box center [493, 228] width 269 height 17
copy td "ZAINAL ABIDIN"
click at [846, 232] on link "Check" at bounding box center [849, 228] width 18 height 7
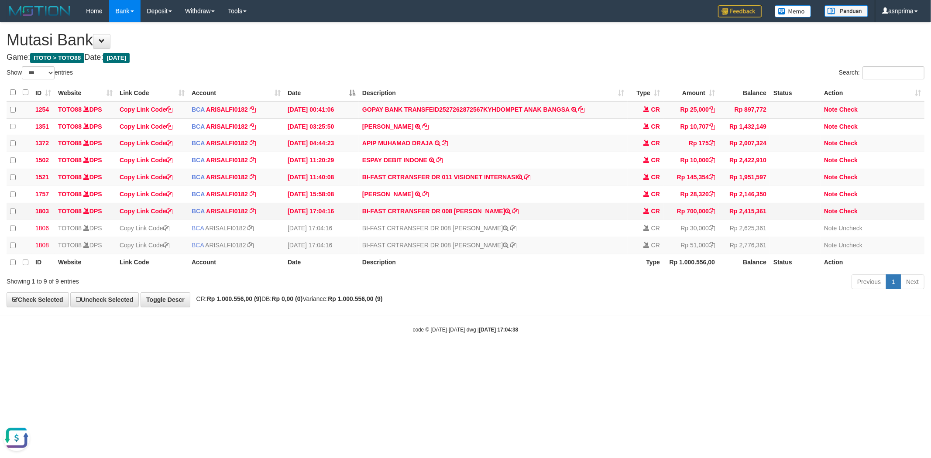
drag, startPoint x: 454, startPoint y: 213, endPoint x: 510, endPoint y: 216, distance: 55.5
click at [510, 216] on td "BI-FAST CRTRANSFER DR 008 JANJIBAR SINAGA" at bounding box center [493, 211] width 269 height 17
copy td "JANJIBAR SINAGA"
click at [857, 214] on link "Check" at bounding box center [849, 211] width 18 height 7
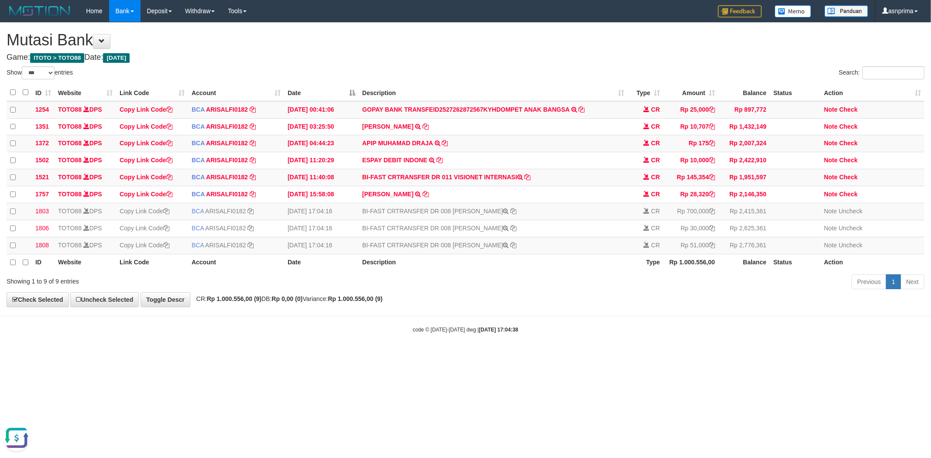
click at [514, 42] on h1 "Mutasi Bank" at bounding box center [466, 39] width 918 height 17
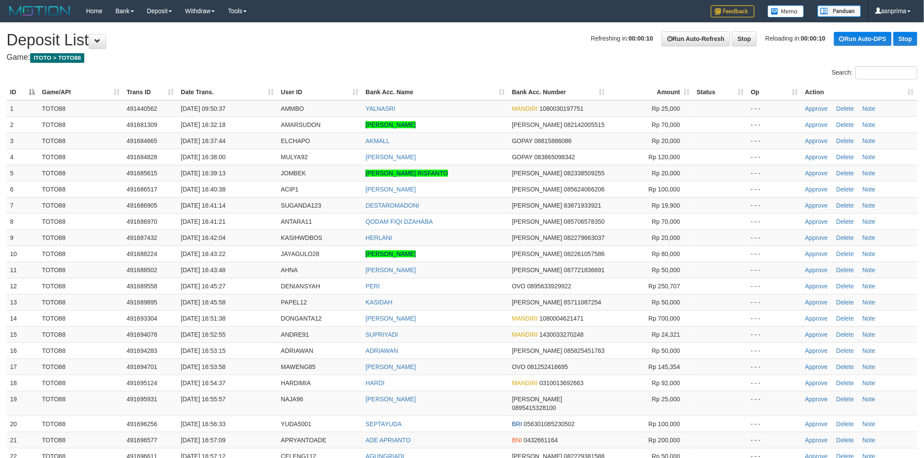
click at [461, 42] on h1 "Refreshing in: 00:00:10 Run Auto-Refresh Stop Reloading in: 00:00:10 Run Auto-D…" at bounding box center [462, 39] width 911 height 17
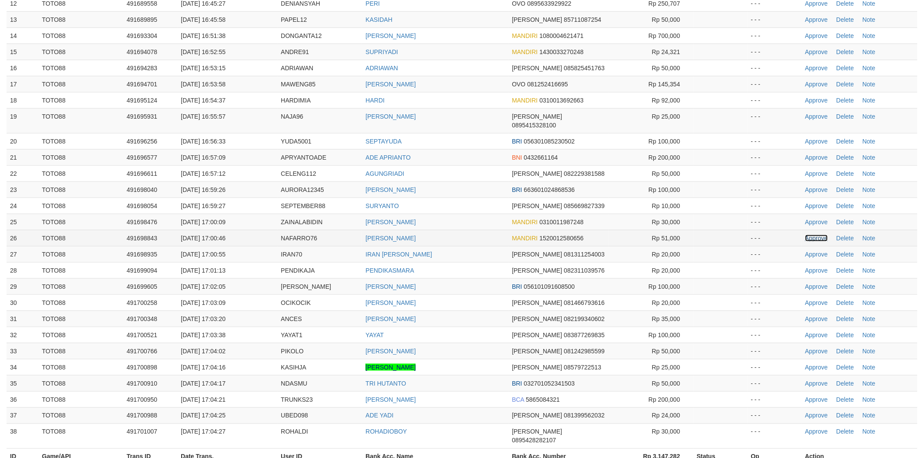
drag, startPoint x: 812, startPoint y: 229, endPoint x: 797, endPoint y: 225, distance: 15.8
click at [812, 235] on link "Approve" at bounding box center [816, 238] width 23 height 7
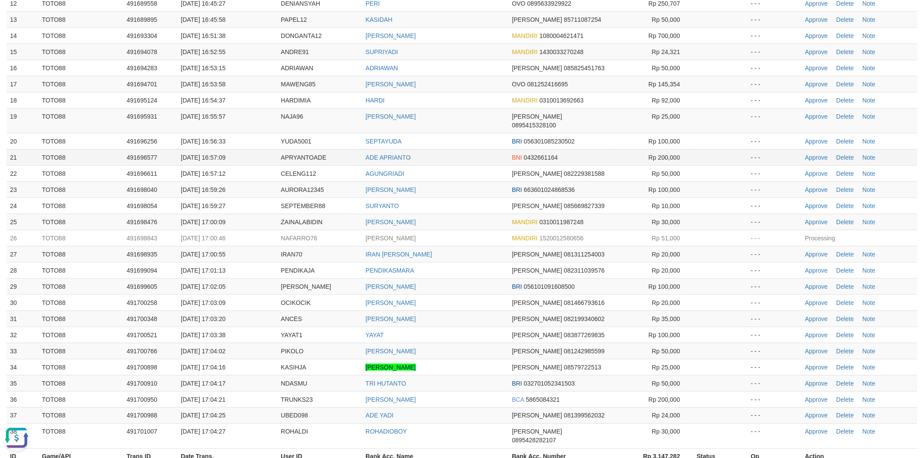
scroll to position [0, 0]
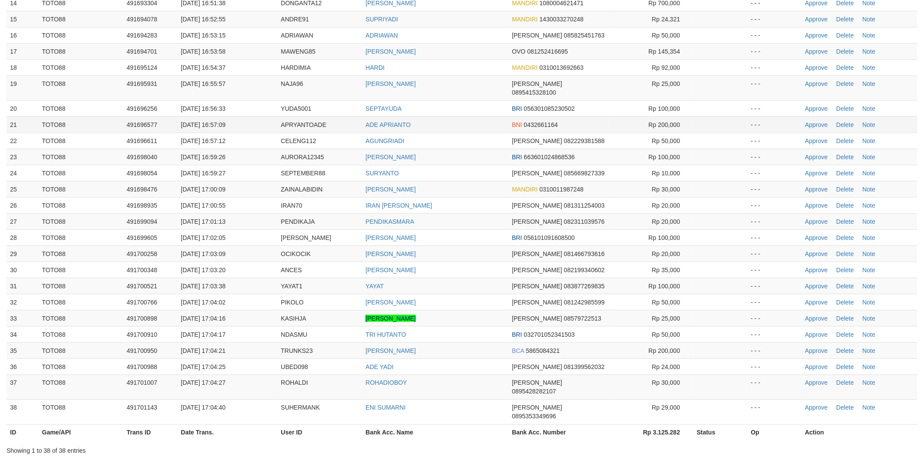
click at [475, 117] on td "ADE APRIANTO" at bounding box center [435, 125] width 146 height 16
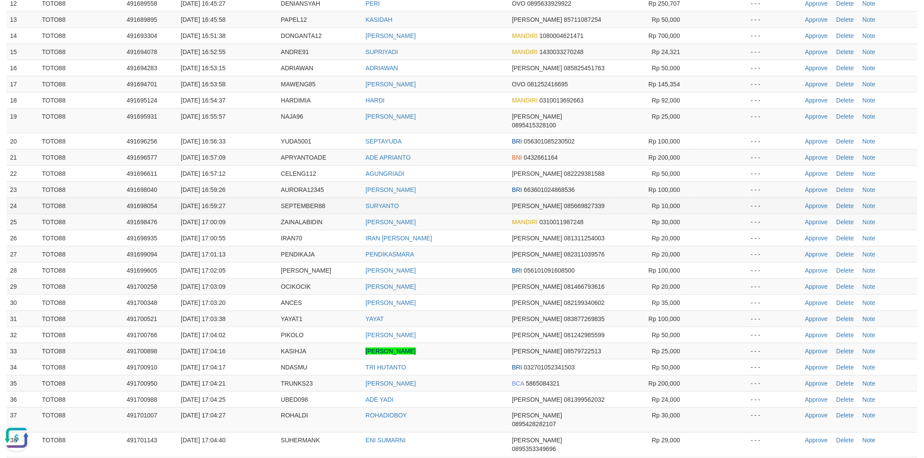
click at [470, 198] on td "SURYANTO" at bounding box center [435, 206] width 146 height 16
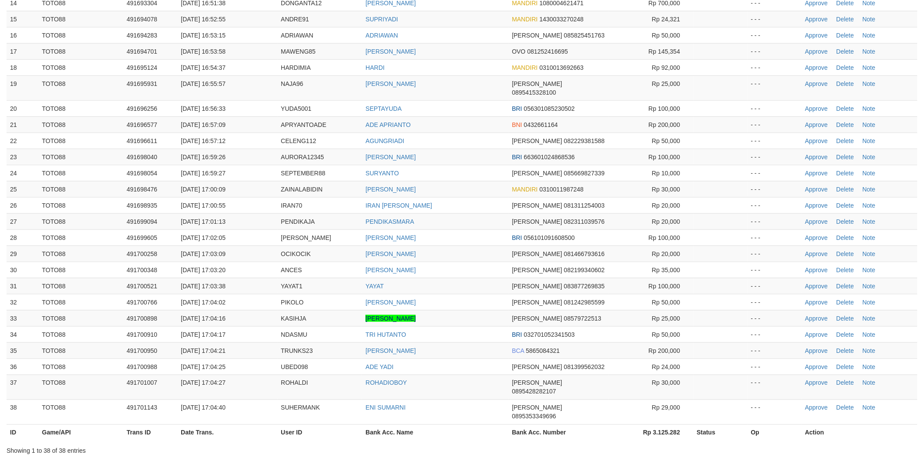
click at [476, 186] on td "ZAINAL ABIDIN" at bounding box center [435, 189] width 146 height 16
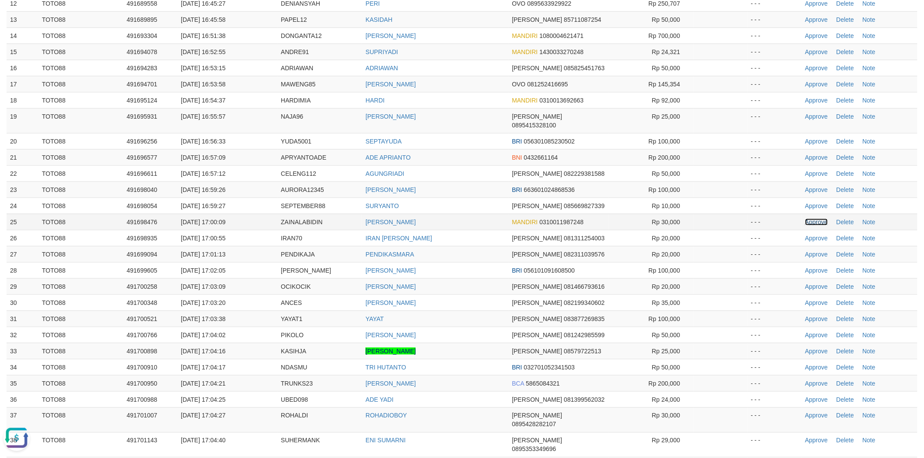
click at [808, 219] on link "Approve" at bounding box center [816, 222] width 23 height 7
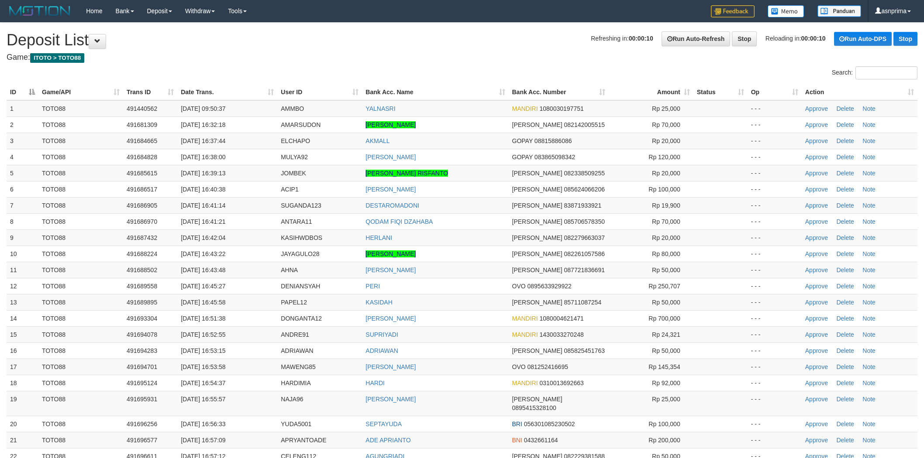
scroll to position [283, 0]
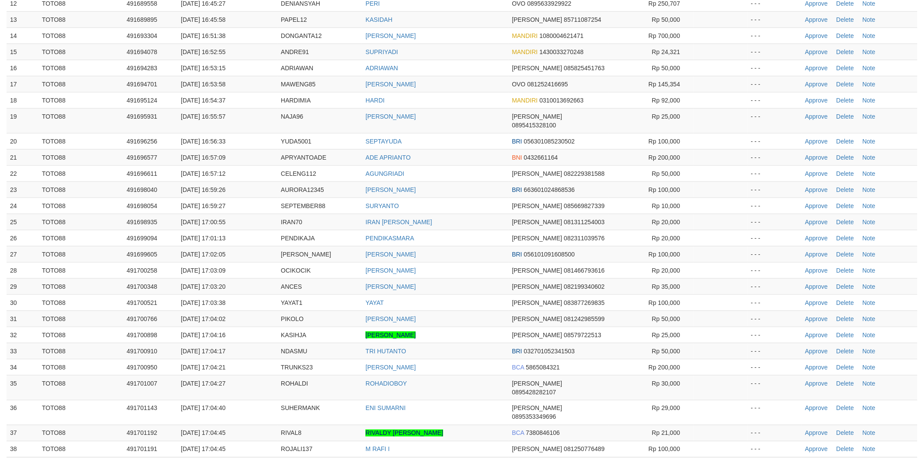
click at [473, 149] on td "ADE APRIANTO" at bounding box center [435, 157] width 146 height 16
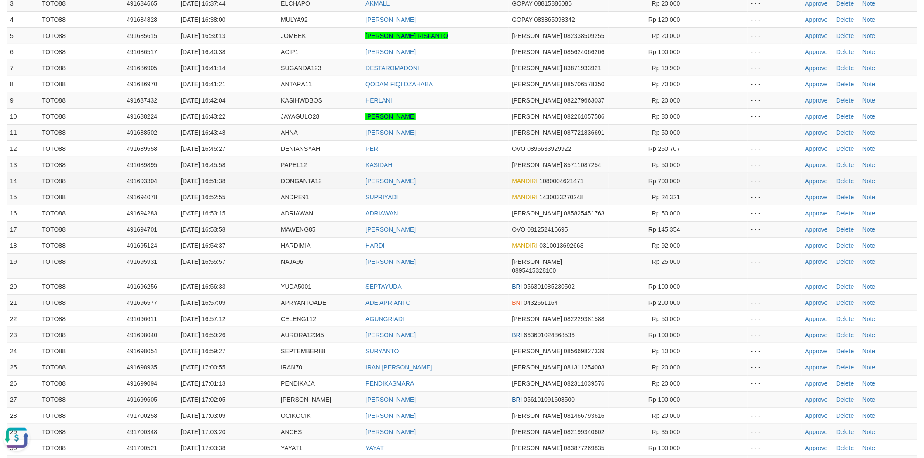
scroll to position [0, 0]
click at [811, 178] on link "Approve" at bounding box center [816, 181] width 23 height 7
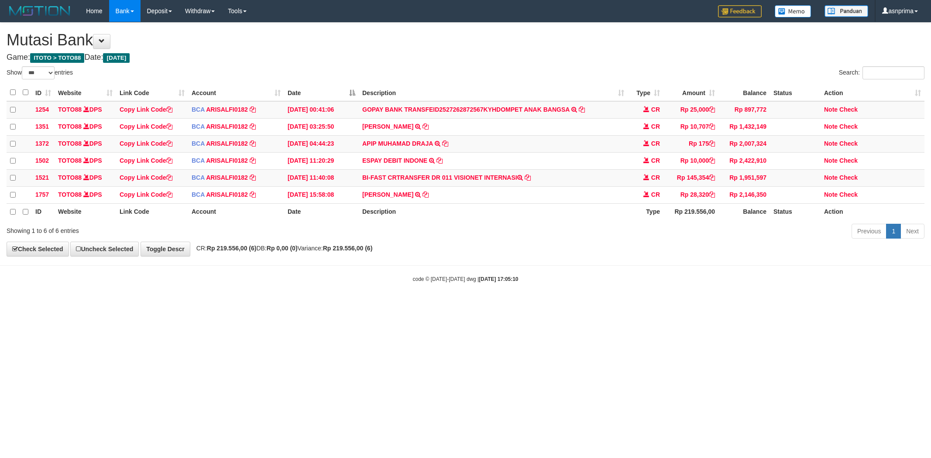
select select "***"
drag, startPoint x: 712, startPoint y: 178, endPoint x: 607, endPoint y: 130, distance: 115.1
click at [710, 176] on td "Rp 145,354" at bounding box center [691, 177] width 55 height 17
click at [710, 180] on icon at bounding box center [712, 177] width 6 height 6
click at [850, 181] on link "Check" at bounding box center [849, 177] width 18 height 7
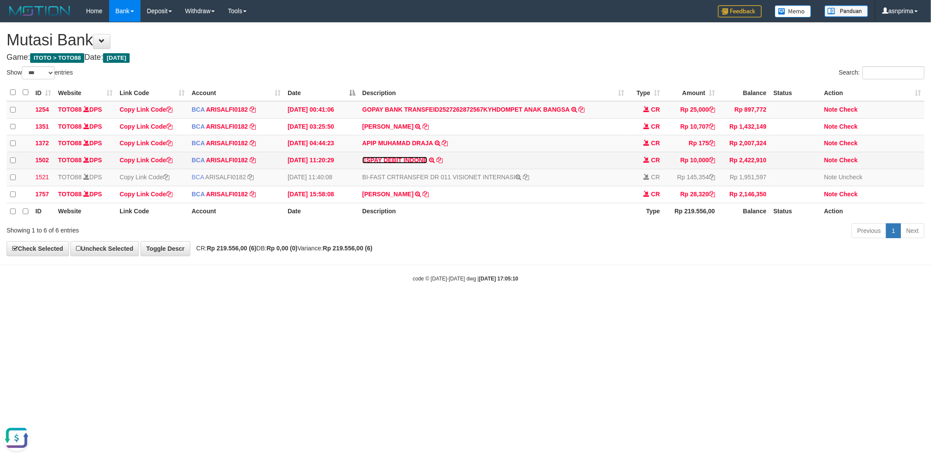
click at [389, 159] on link "ESPAY DEBIT INDONE" at bounding box center [394, 160] width 65 height 7
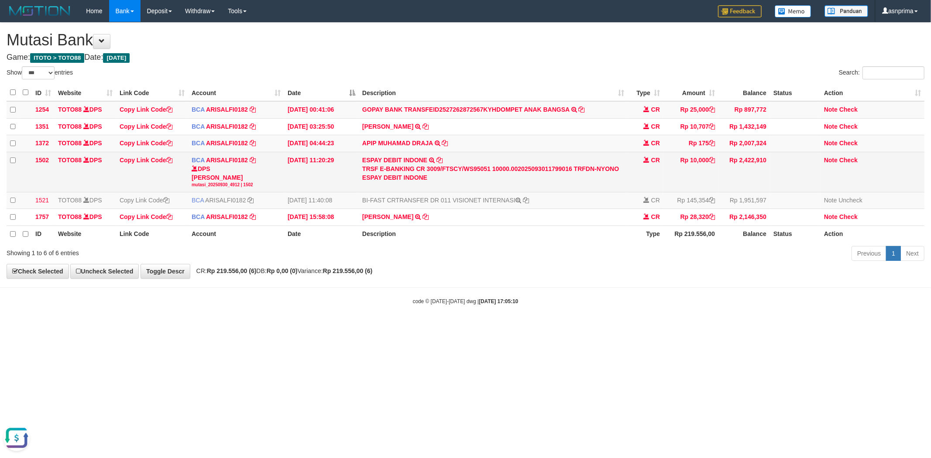
click at [606, 170] on div "TRSF E-BANKING CR 3009/FTSCY/WS95051 10000.002025093011799016 TRFDN-NYONO ESPAY…" at bounding box center [493, 173] width 262 height 17
copy div "NYONO"
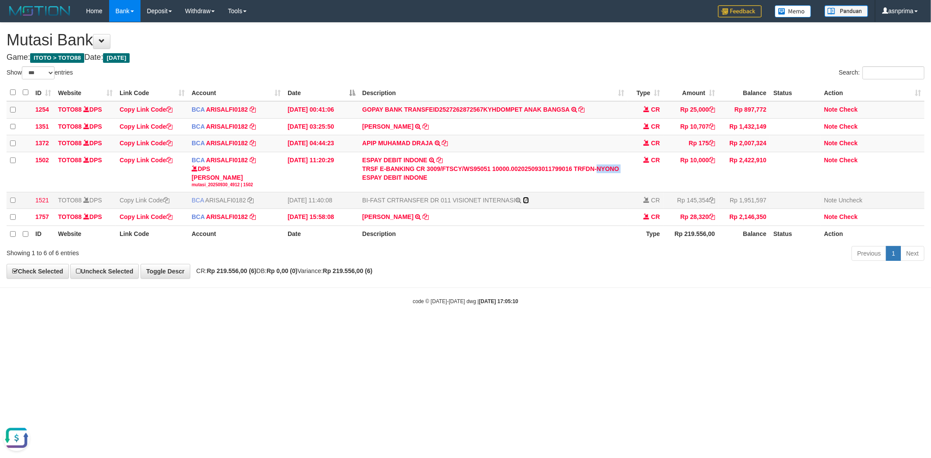
click at [525, 203] on icon at bounding box center [526, 200] width 6 height 6
copy div "NYONO"
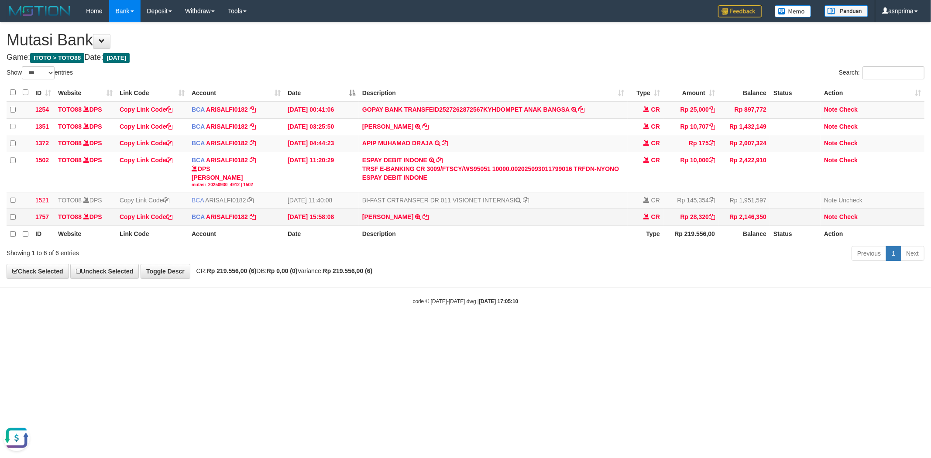
scroll to position [20, 0]
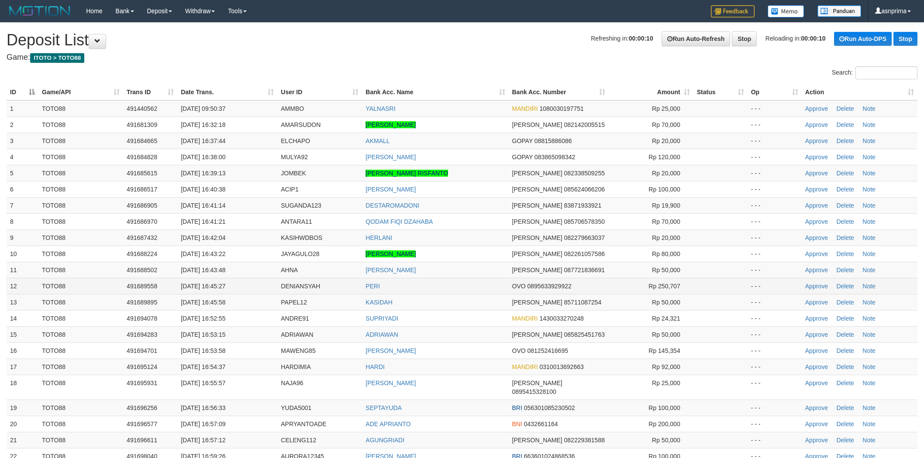
scroll to position [138, 0]
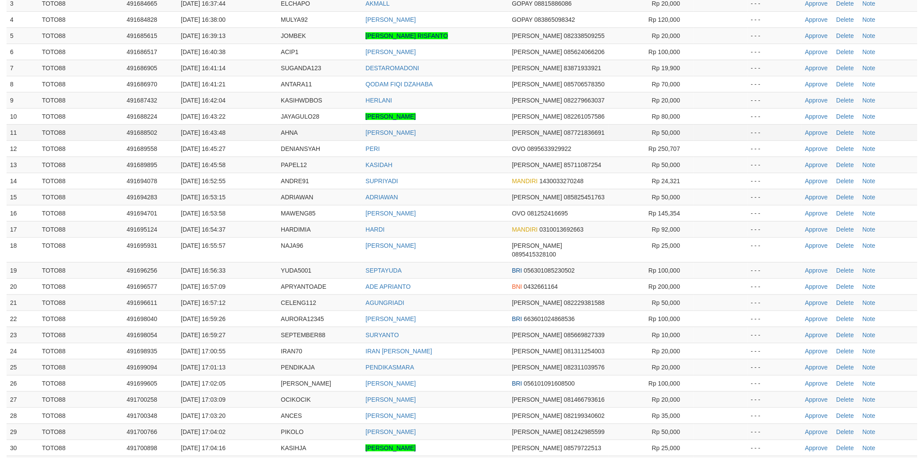
drag, startPoint x: 489, startPoint y: 143, endPoint x: 489, endPoint y: 138, distance: 4.8
click at [489, 138] on tbody "1 TOTO88 491440562 [DATE] 09:50:37 [GEOGRAPHIC_DATA] [GEOGRAPHIC_DATA] MANDIRI …" at bounding box center [462, 299] width 911 height 673
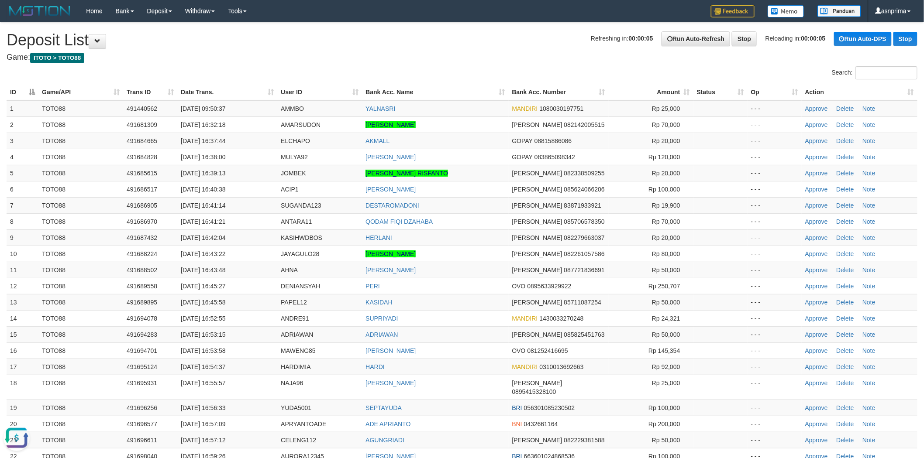
click at [438, 58] on h4 "Game: ITOTO > TOTO88" at bounding box center [462, 57] width 911 height 9
click at [463, 50] on div "**********" at bounding box center [462, 438] width 924 height 831
drag, startPoint x: 810, startPoint y: 350, endPoint x: 492, endPoint y: 129, distance: 387.2
click at [810, 350] on link "Approve" at bounding box center [816, 351] width 23 height 7
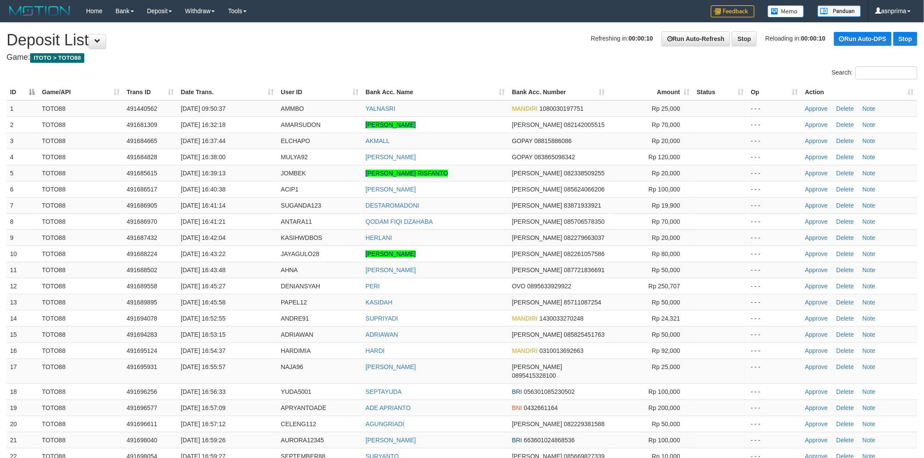
click at [493, 49] on div "**********" at bounding box center [462, 414] width 924 height 782
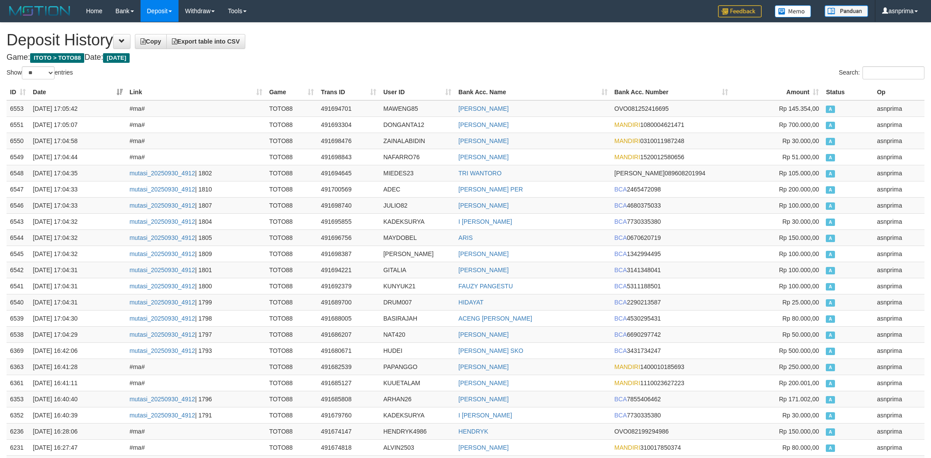
select select "**"
click at [443, 37] on h1 "Deposit History Copy Export table into CSV" at bounding box center [466, 39] width 918 height 17
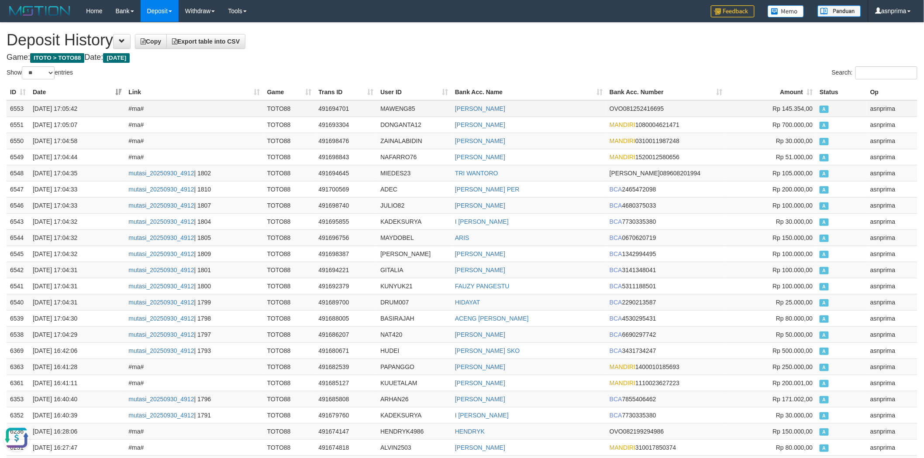
click at [9, 108] on td "6553" at bounding box center [18, 108] width 23 height 17
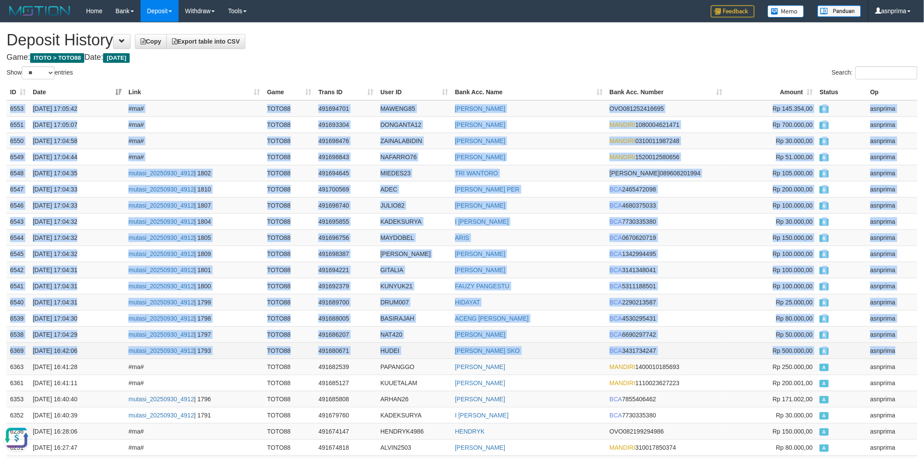
click at [898, 354] on td "asnprima" at bounding box center [892, 351] width 51 height 16
copy tbody "6553 30/09/2025 17:05:42 #ma# TOTO88 491694701 MAWENG85 BASUKI RAHMAD OVO 08125…"
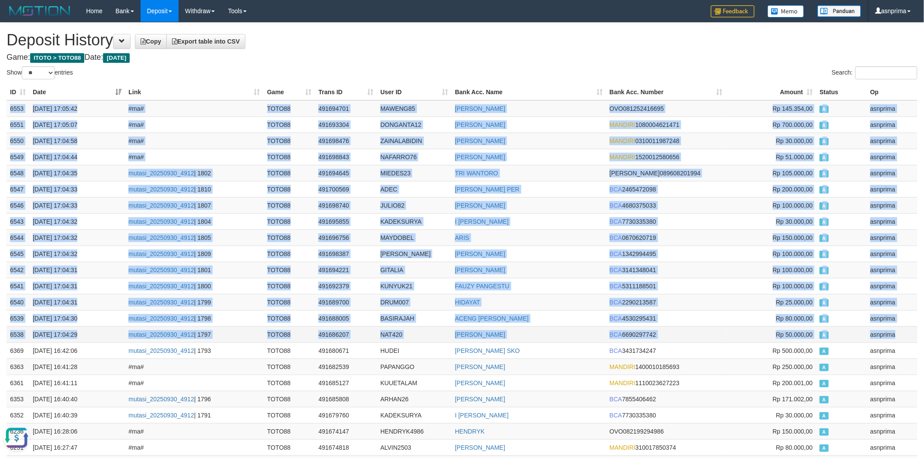
click at [901, 342] on td "asnprima" at bounding box center [892, 335] width 51 height 16
copy tbody "6553 30/09/2025 17:05:42 #ma# TOTO88 491694701 MAWENG85 BASUKI RAHMAD OVO 08125…"
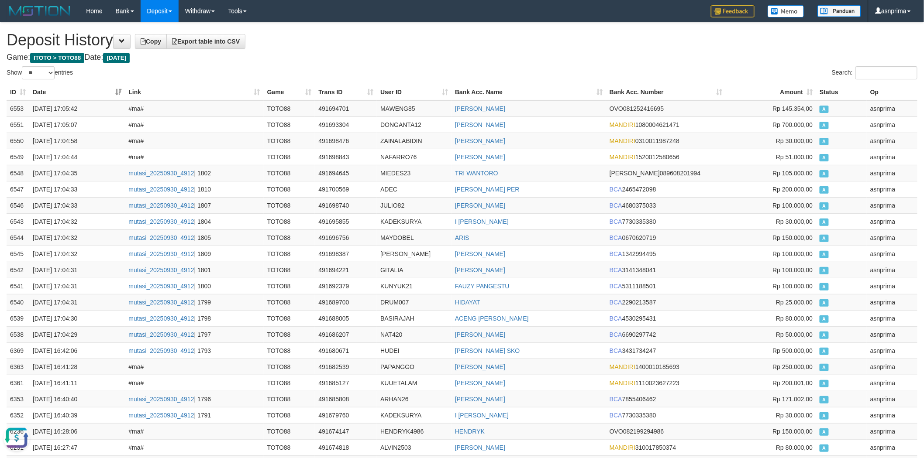
drag, startPoint x: 365, startPoint y: 52, endPoint x: 360, endPoint y: 23, distance: 29.3
click at [325, 110] on td "491694701" at bounding box center [346, 108] width 62 height 17
copy td "491694701"
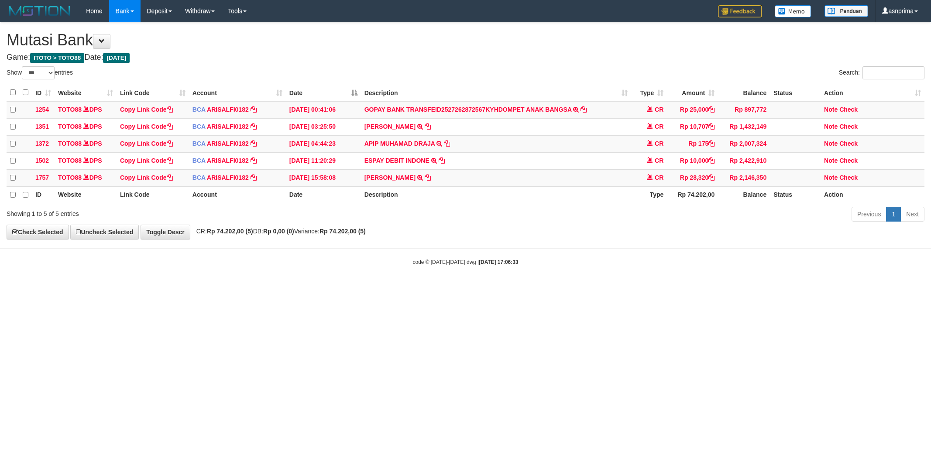
select select "***"
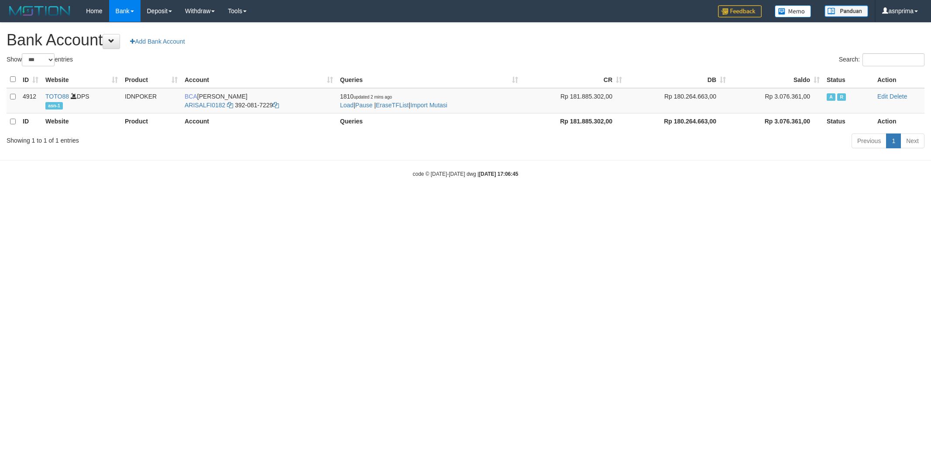
select select "***"
